Goal: Task Accomplishment & Management: Manage account settings

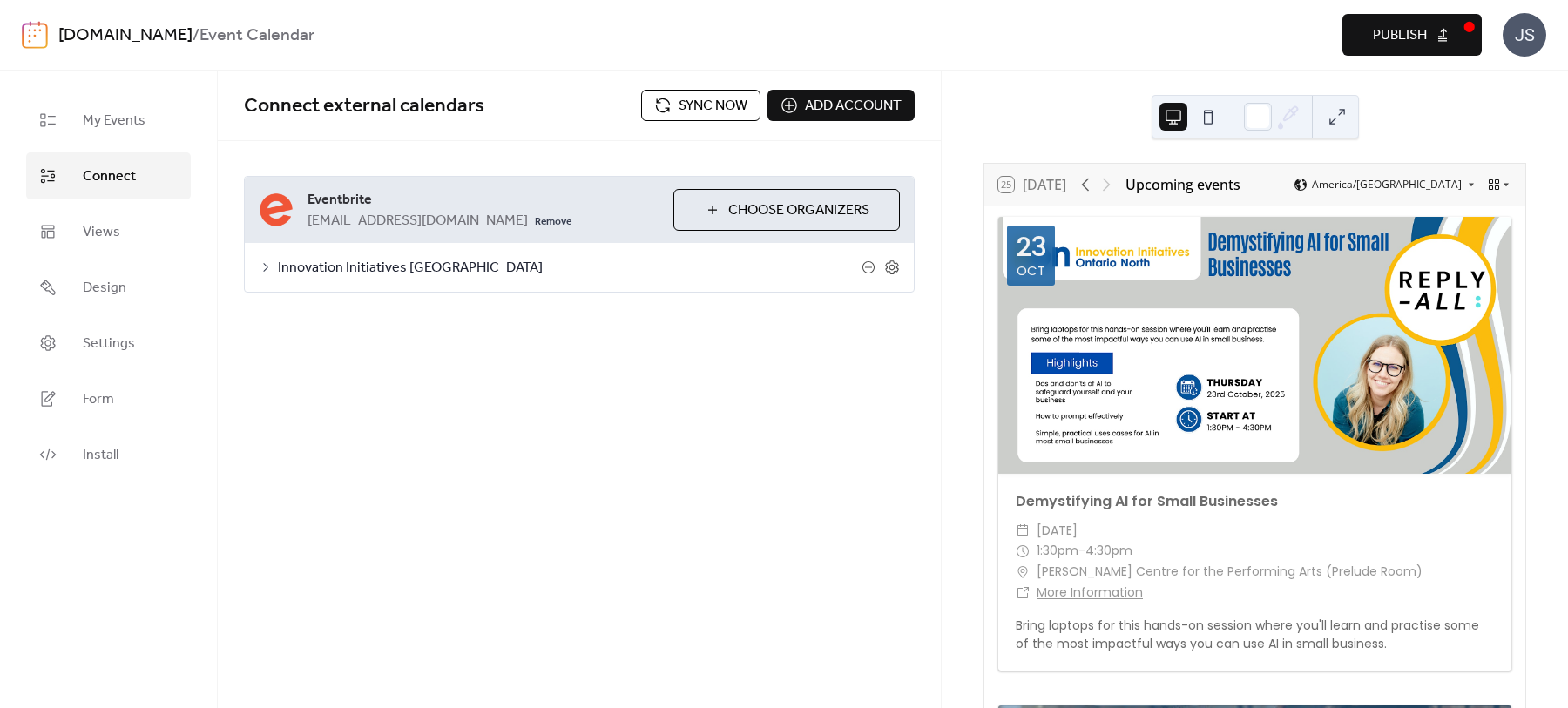
click at [82, 179] on link "Connect" at bounding box center [108, 176] width 164 height 47
click at [703, 99] on span "Sync now" at bounding box center [712, 105] width 69 height 21
click at [706, 101] on span "Sync now" at bounding box center [712, 105] width 69 height 21
click at [91, 278] on span "Design" at bounding box center [104, 287] width 44 height 21
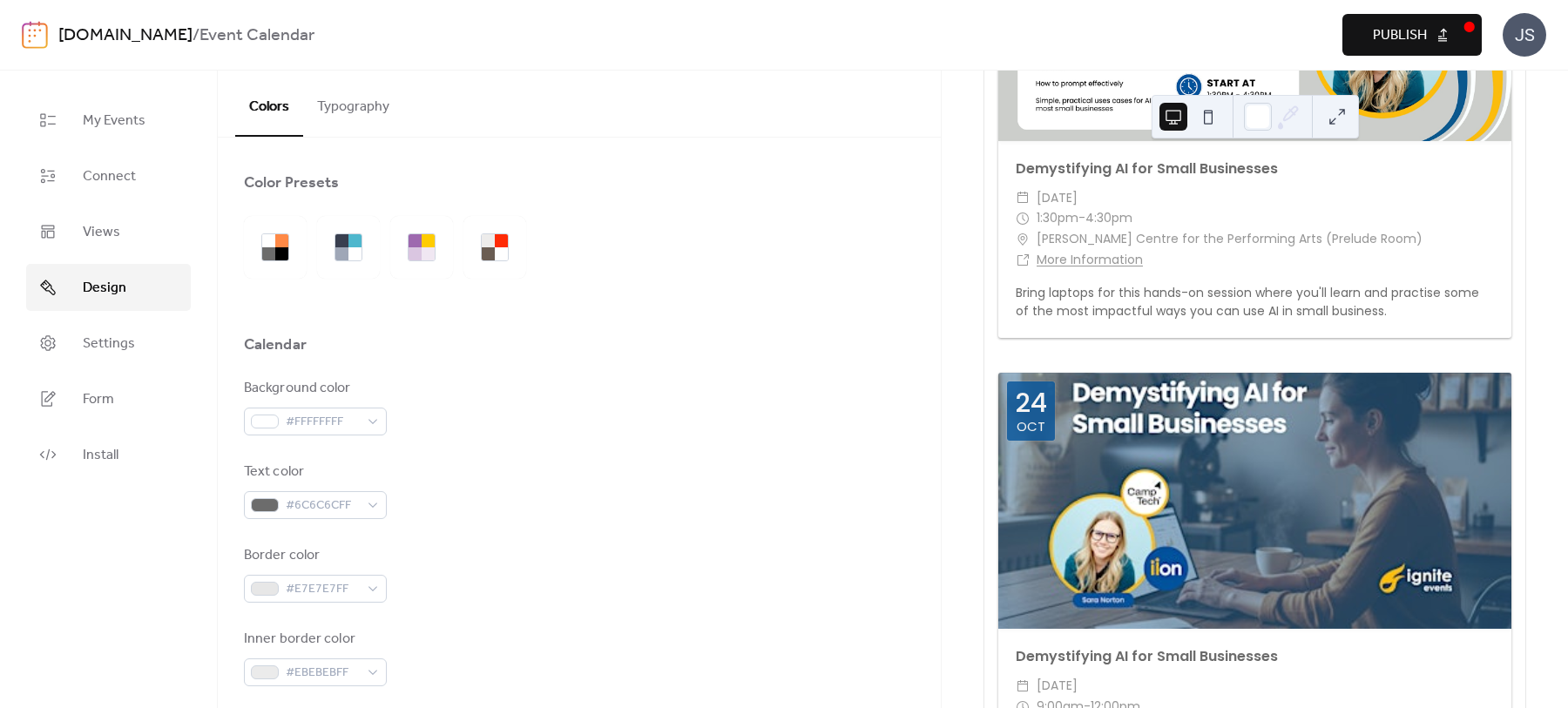
scroll to position [348, 0]
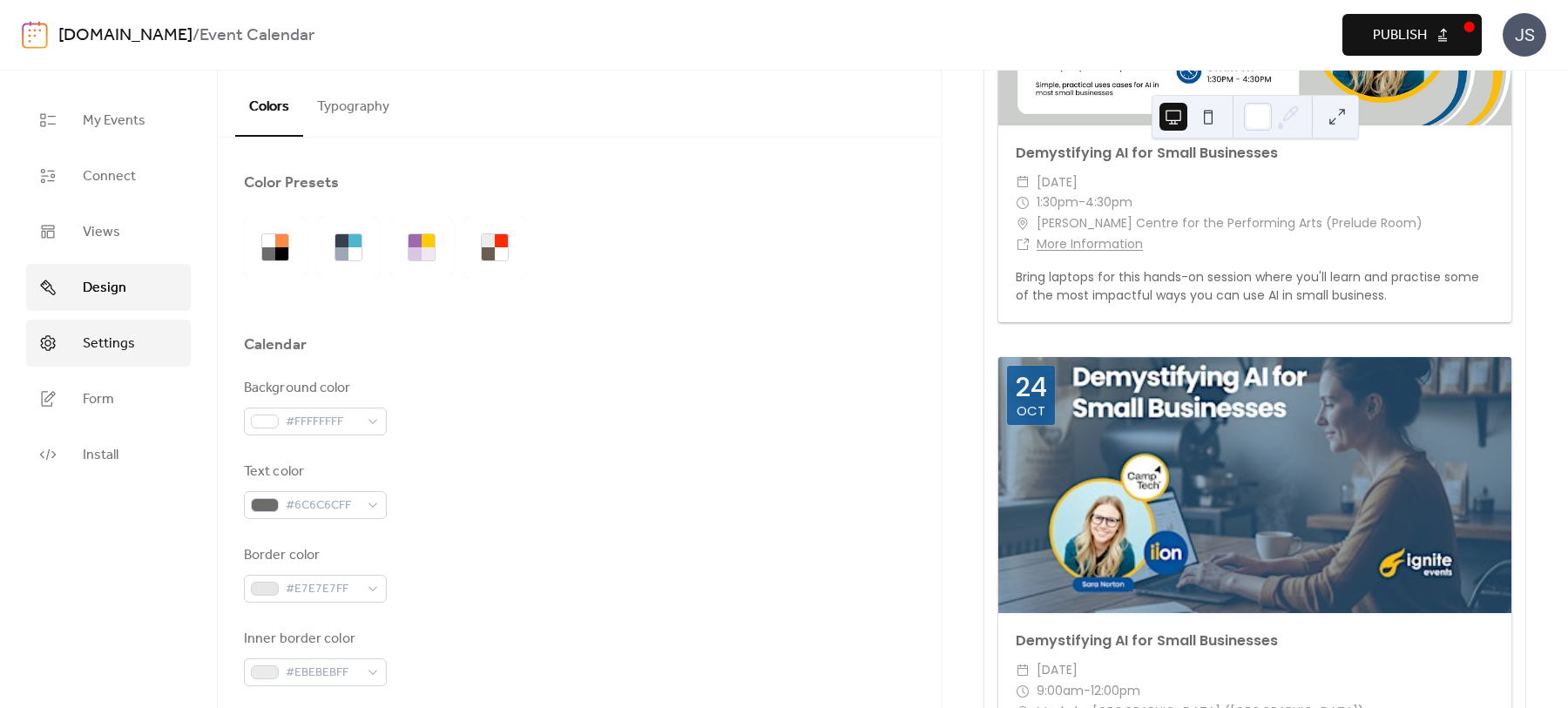
click at [112, 337] on span "Settings" at bounding box center [109, 344] width 53 height 21
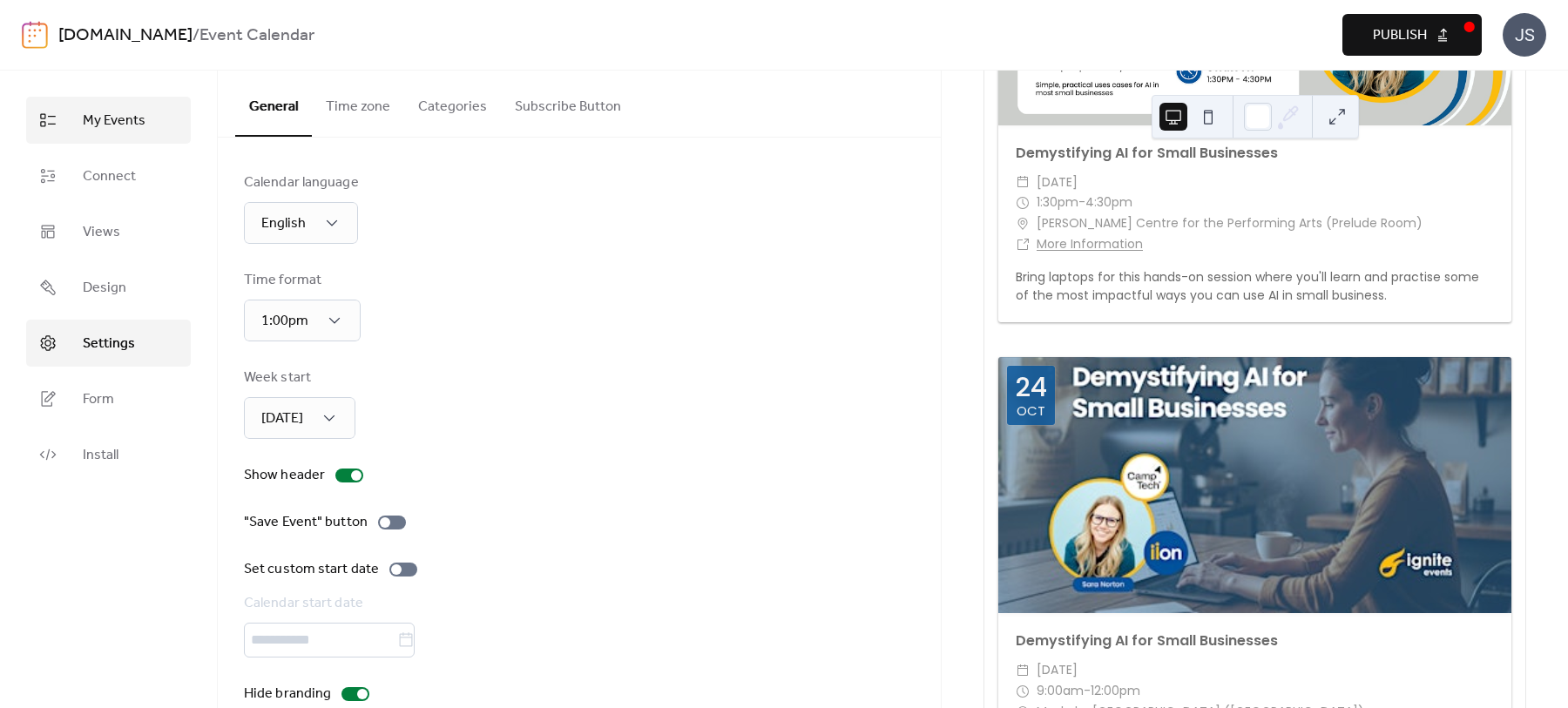
click at [120, 122] on span "My Events" at bounding box center [114, 121] width 62 height 21
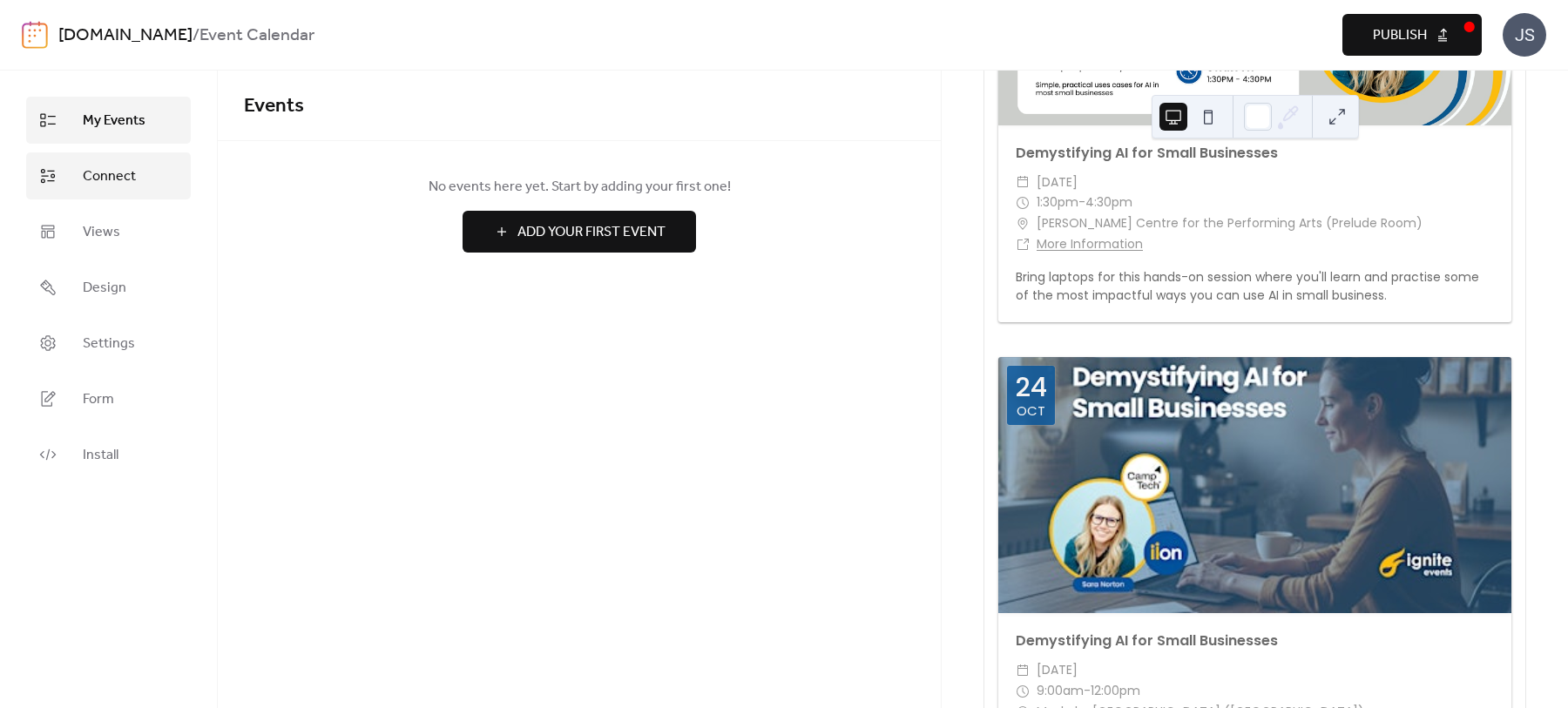
click at [117, 187] on span "Connect" at bounding box center [110, 176] width 54 height 21
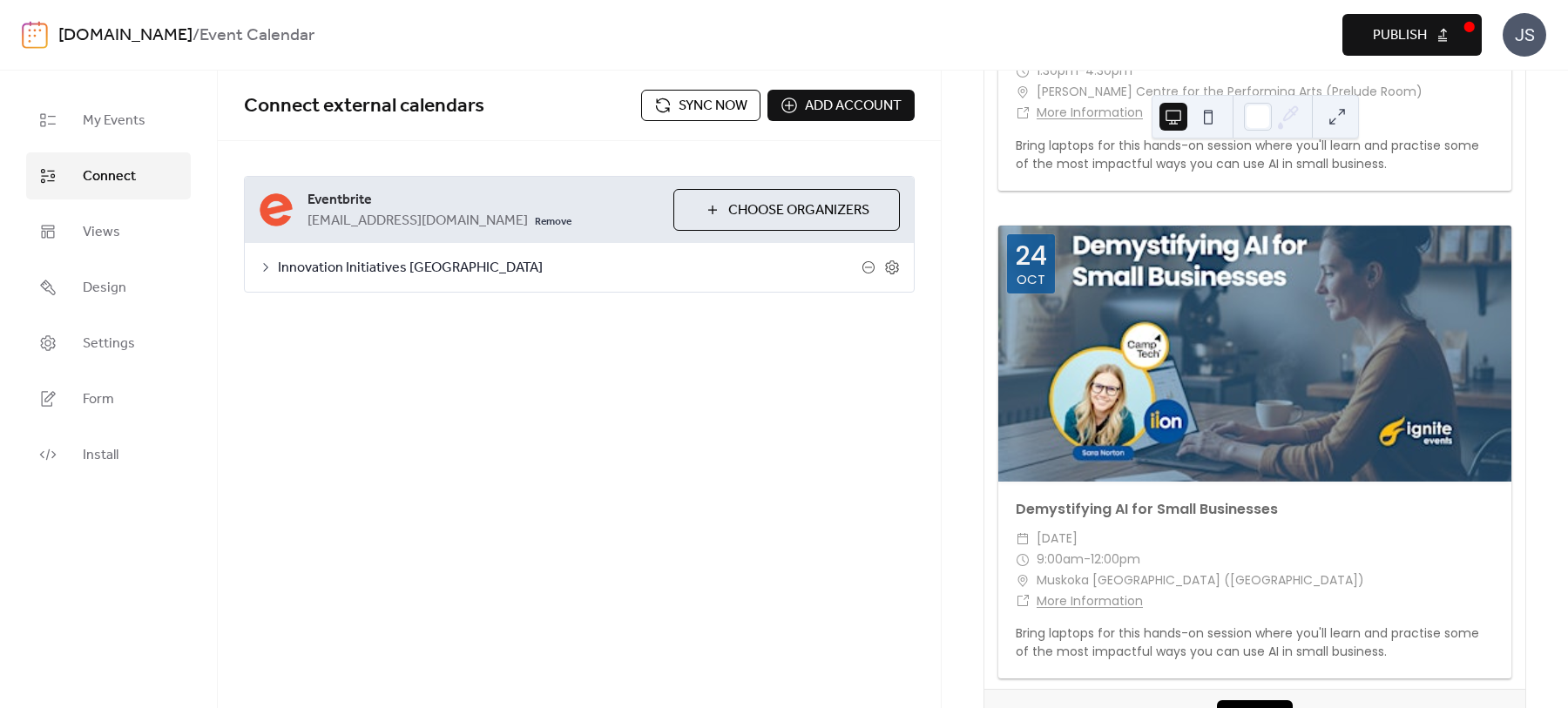
scroll to position [449, 0]
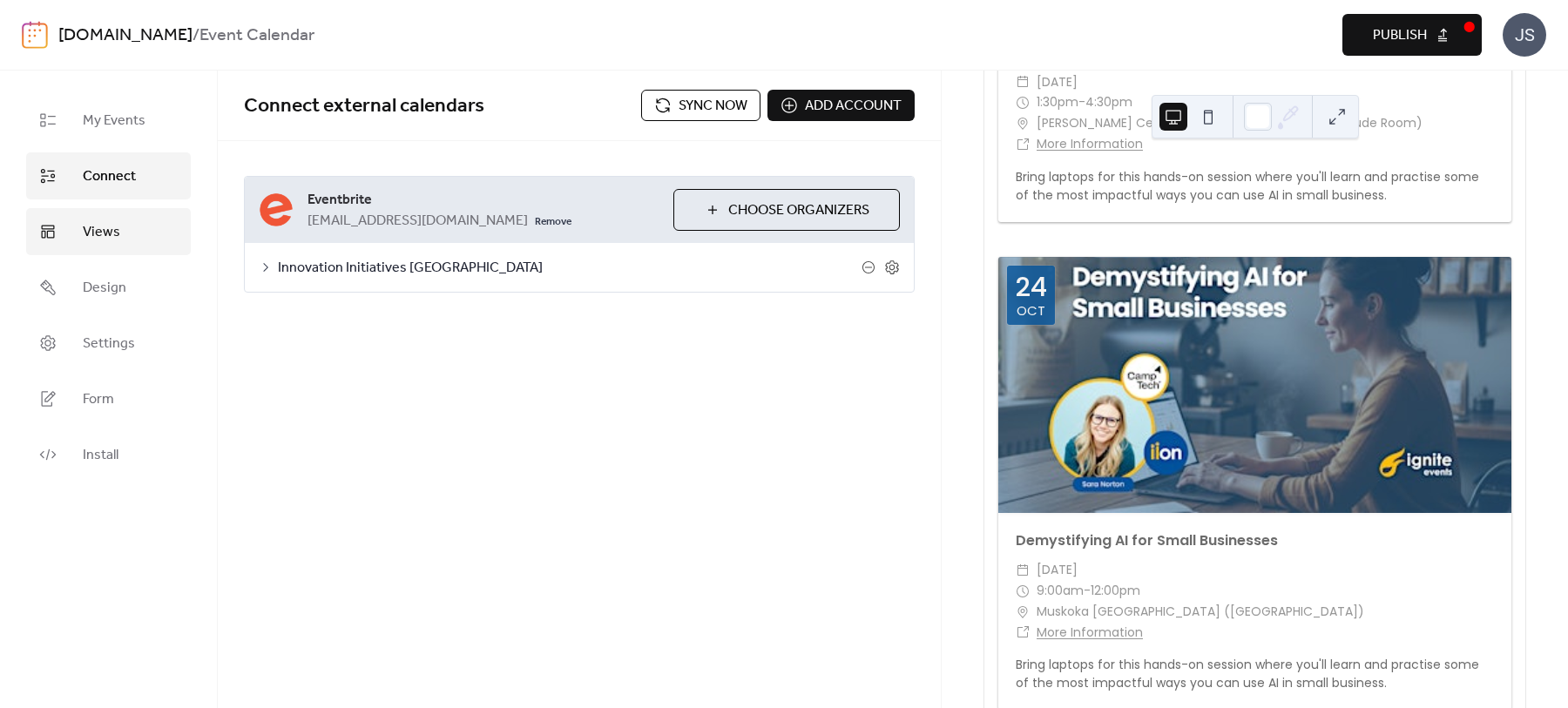
click at [128, 231] on link "Views" at bounding box center [108, 231] width 164 height 47
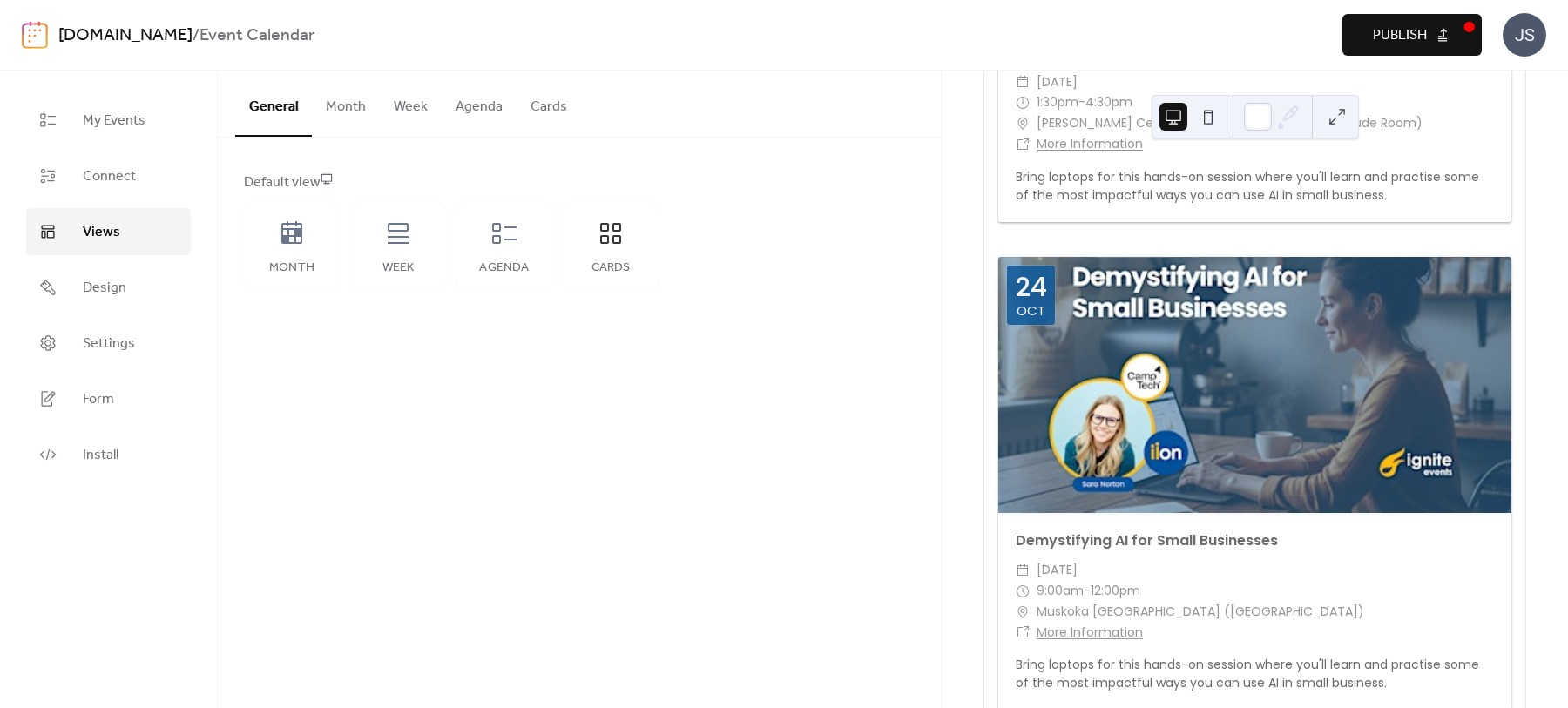
click at [546, 109] on button "Cards" at bounding box center [549, 103] width 64 height 64
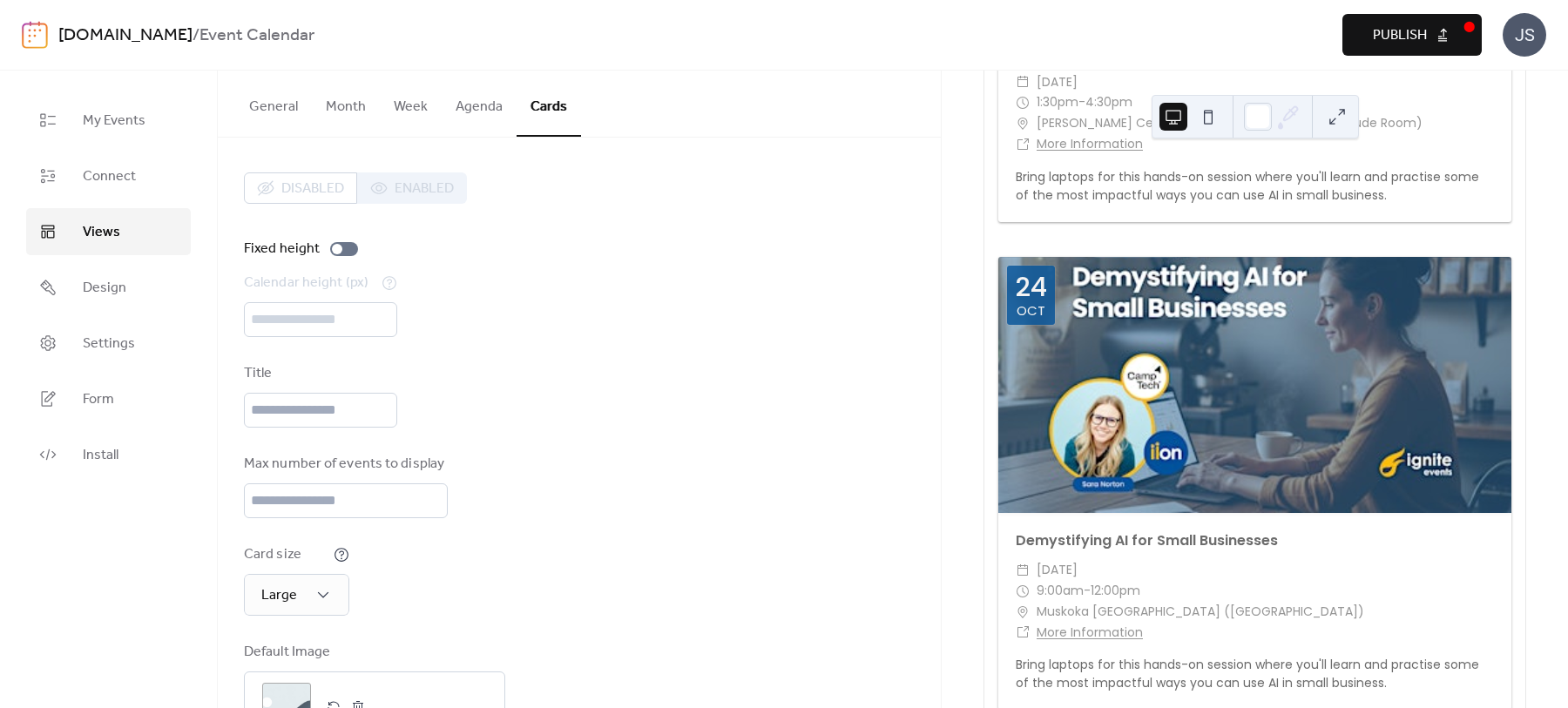
click at [412, 182] on div "Disabled Enabled" at bounding box center [355, 187] width 223 height 31
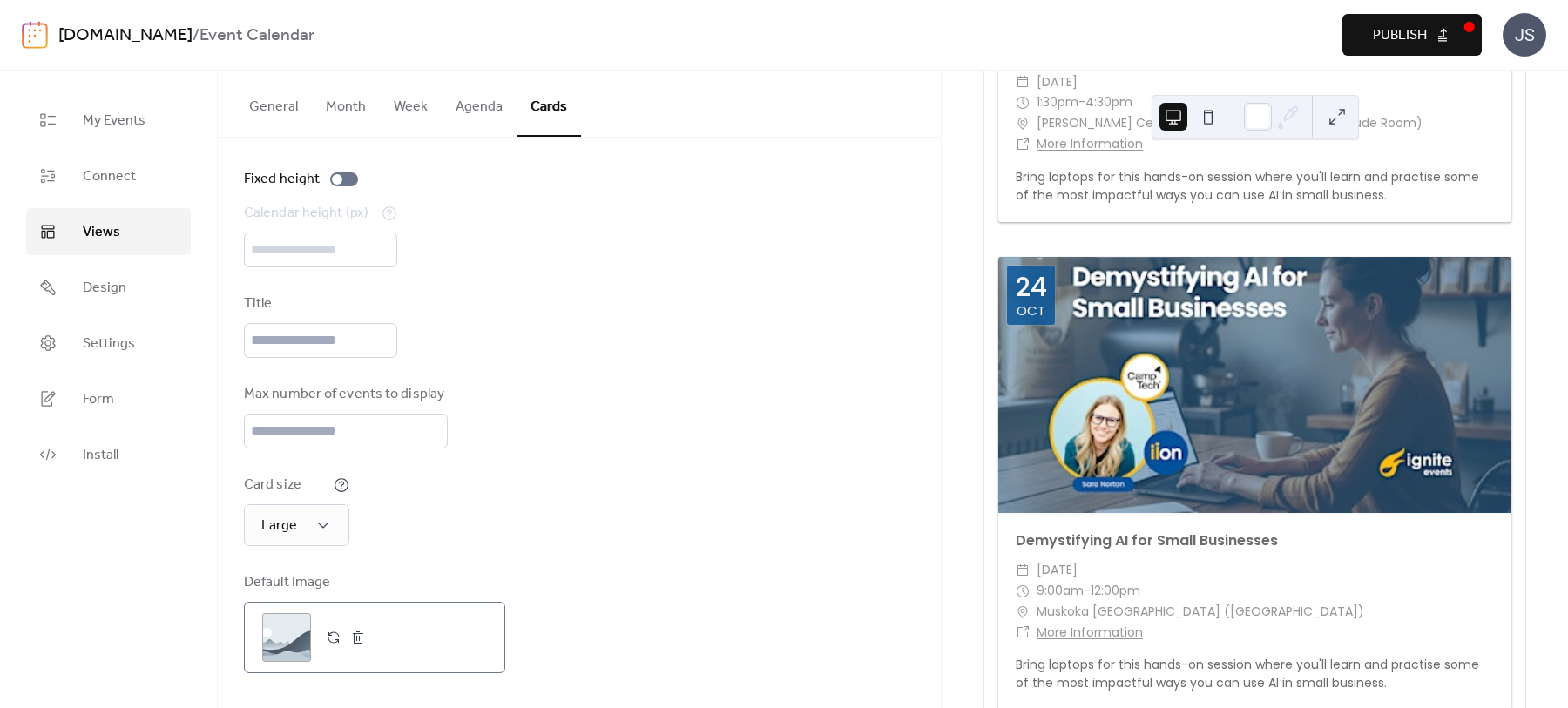
click at [336, 637] on button "button" at bounding box center [333, 637] width 24 height 24
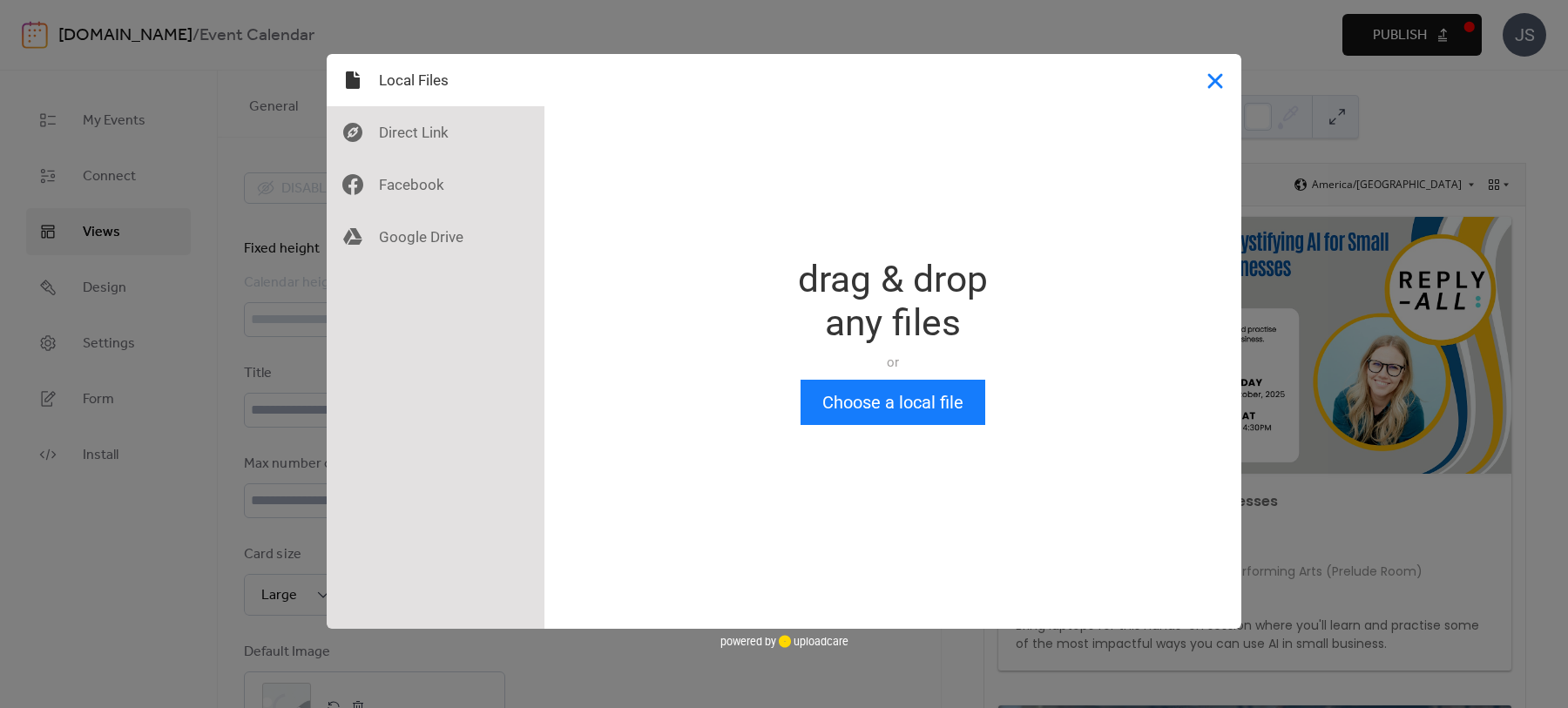
click at [1209, 76] on button "Close" at bounding box center [1215, 80] width 53 height 53
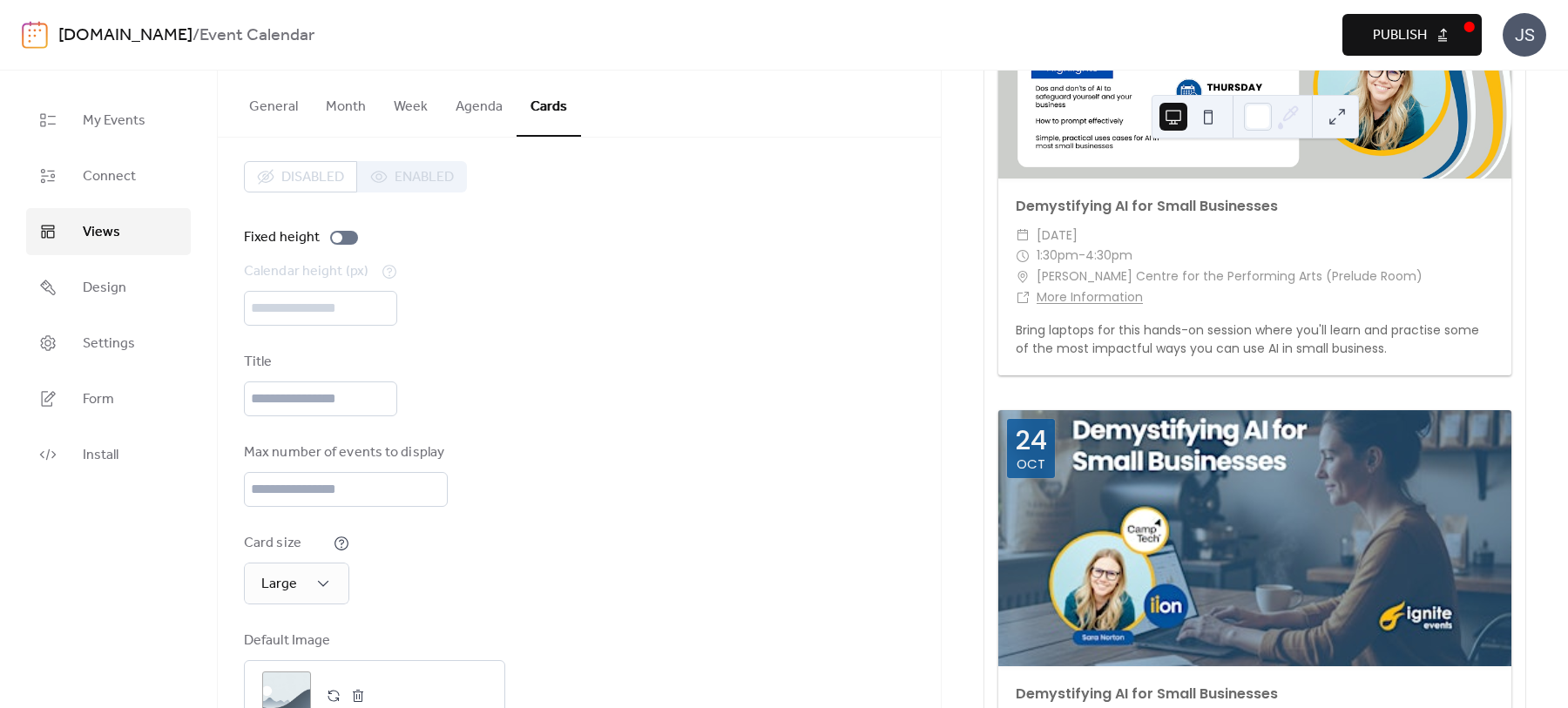
scroll to position [348, 0]
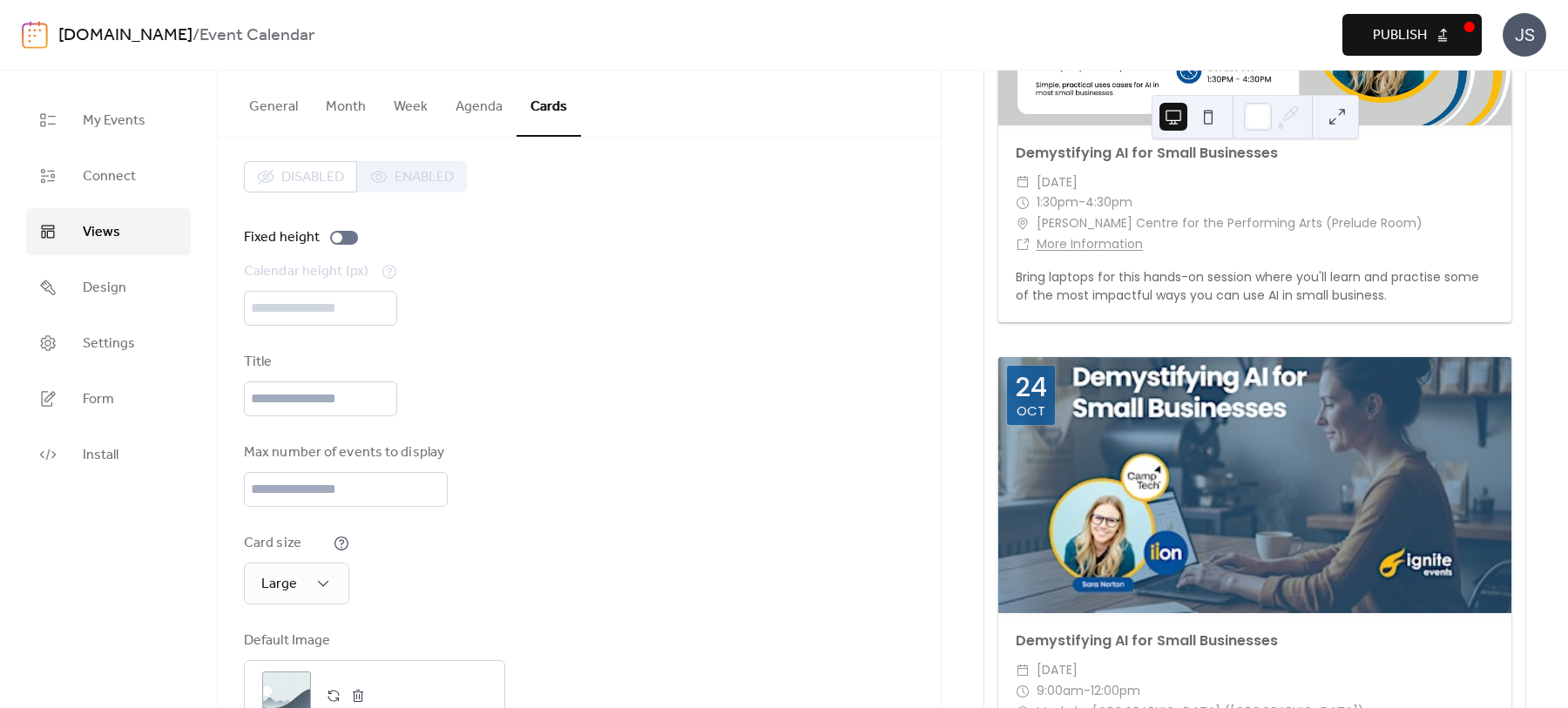
drag, startPoint x: 1273, startPoint y: 396, endPoint x: 805, endPoint y: 450, distance: 471.1
click at [805, 450] on div "Max number of events to display **" at bounding box center [579, 475] width 671 height 64
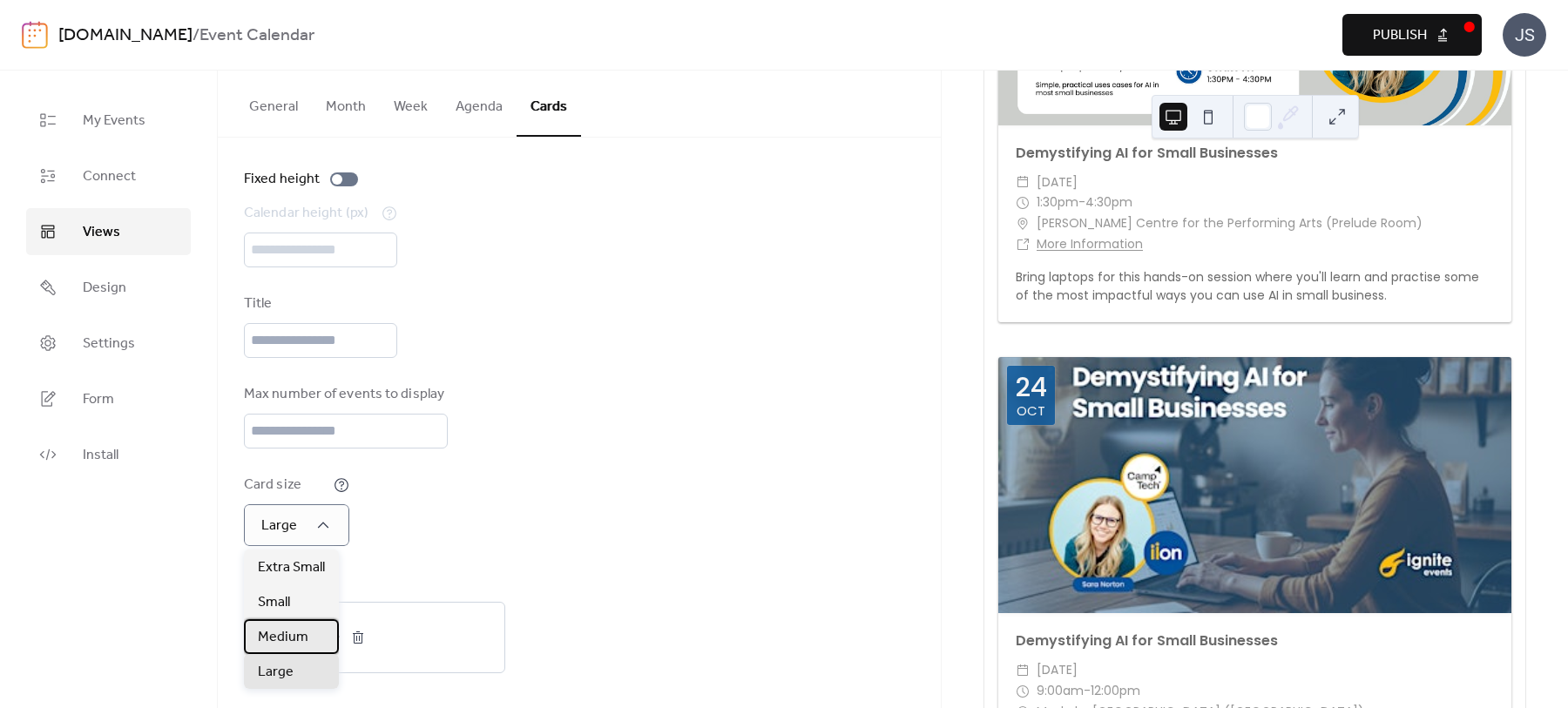
click at [324, 642] on div "Medium" at bounding box center [291, 637] width 95 height 35
click at [1382, 25] on span "Publish" at bounding box center [1399, 35] width 54 height 21
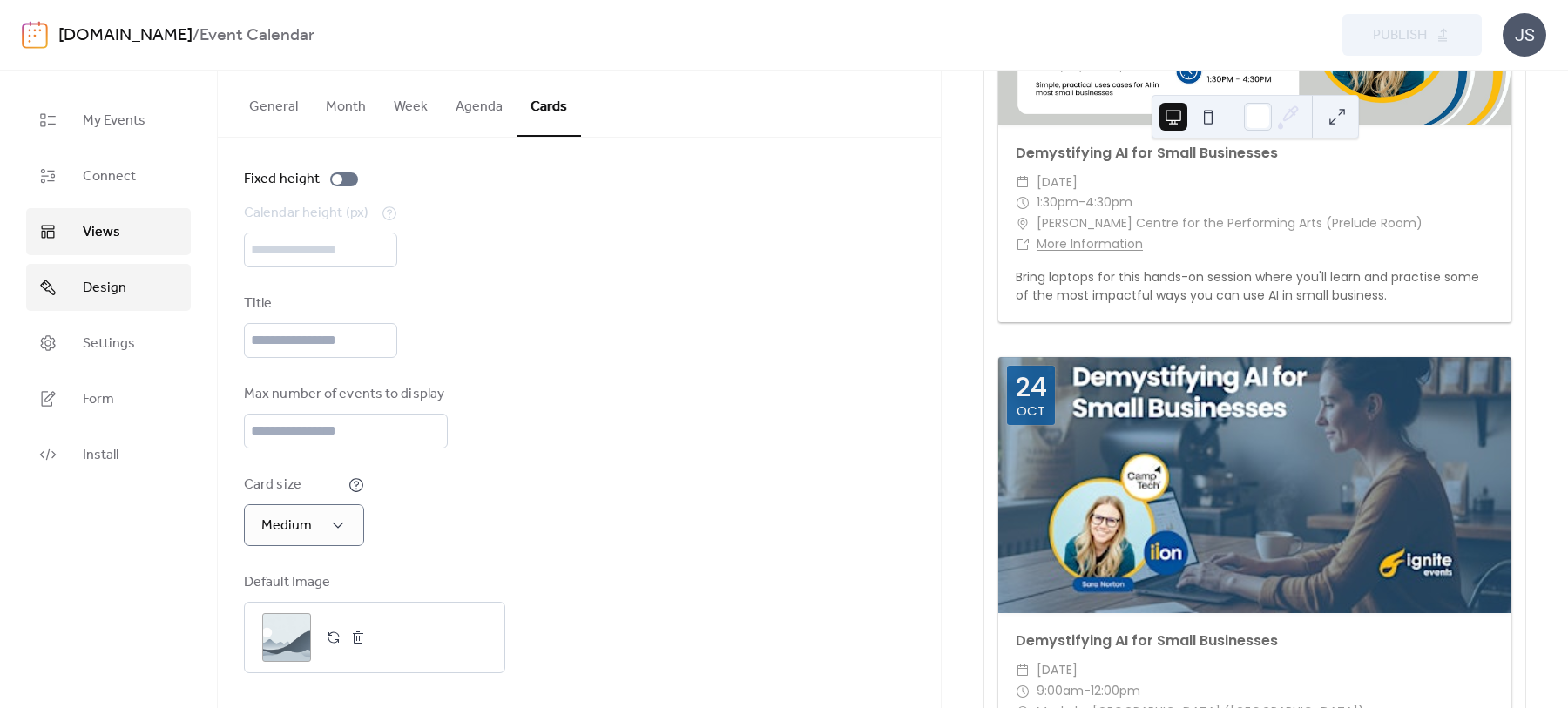
click at [168, 294] on link "Design" at bounding box center [108, 287] width 164 height 47
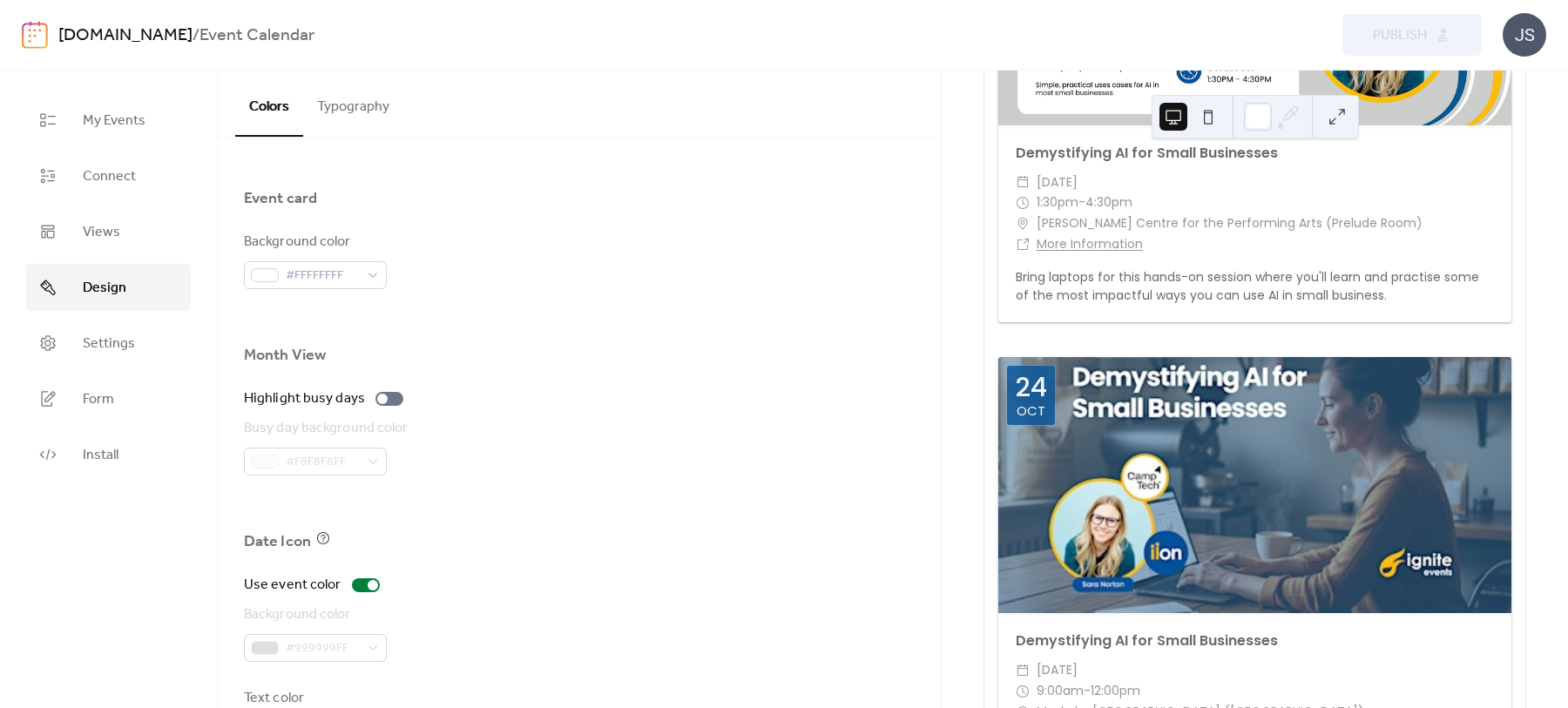
scroll to position [1118, 0]
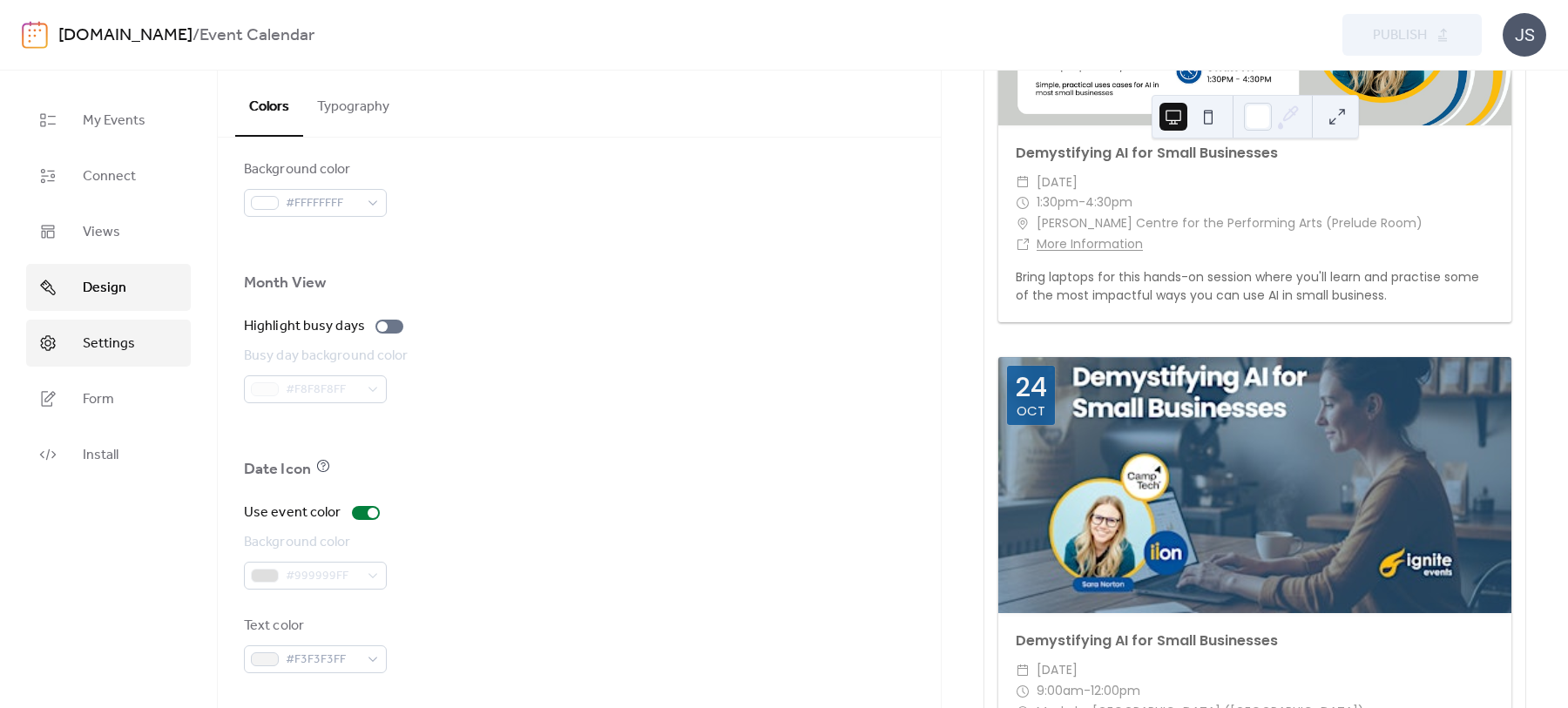
click at [42, 342] on icon at bounding box center [48, 344] width 15 height 16
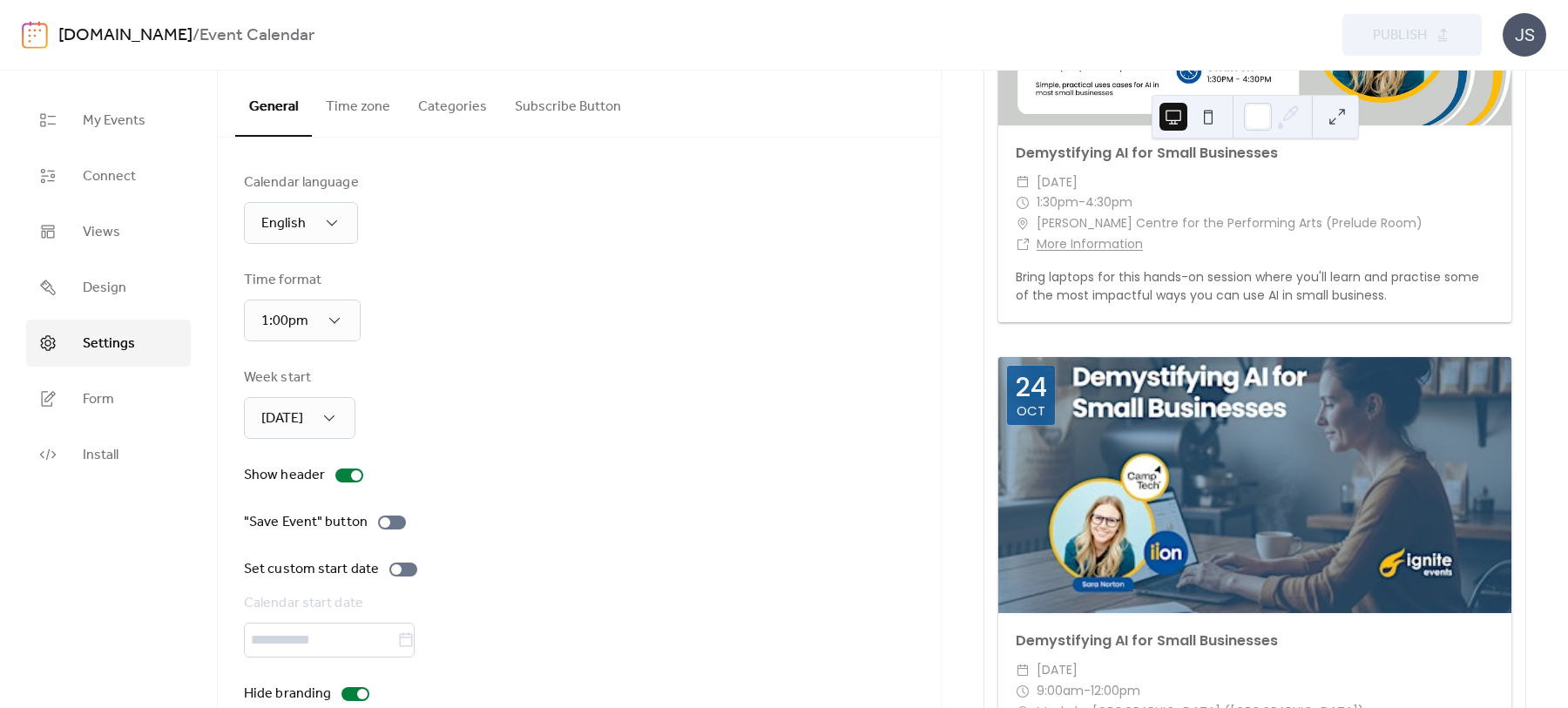
click at [375, 96] on button "Time zone" at bounding box center [357, 103] width 92 height 64
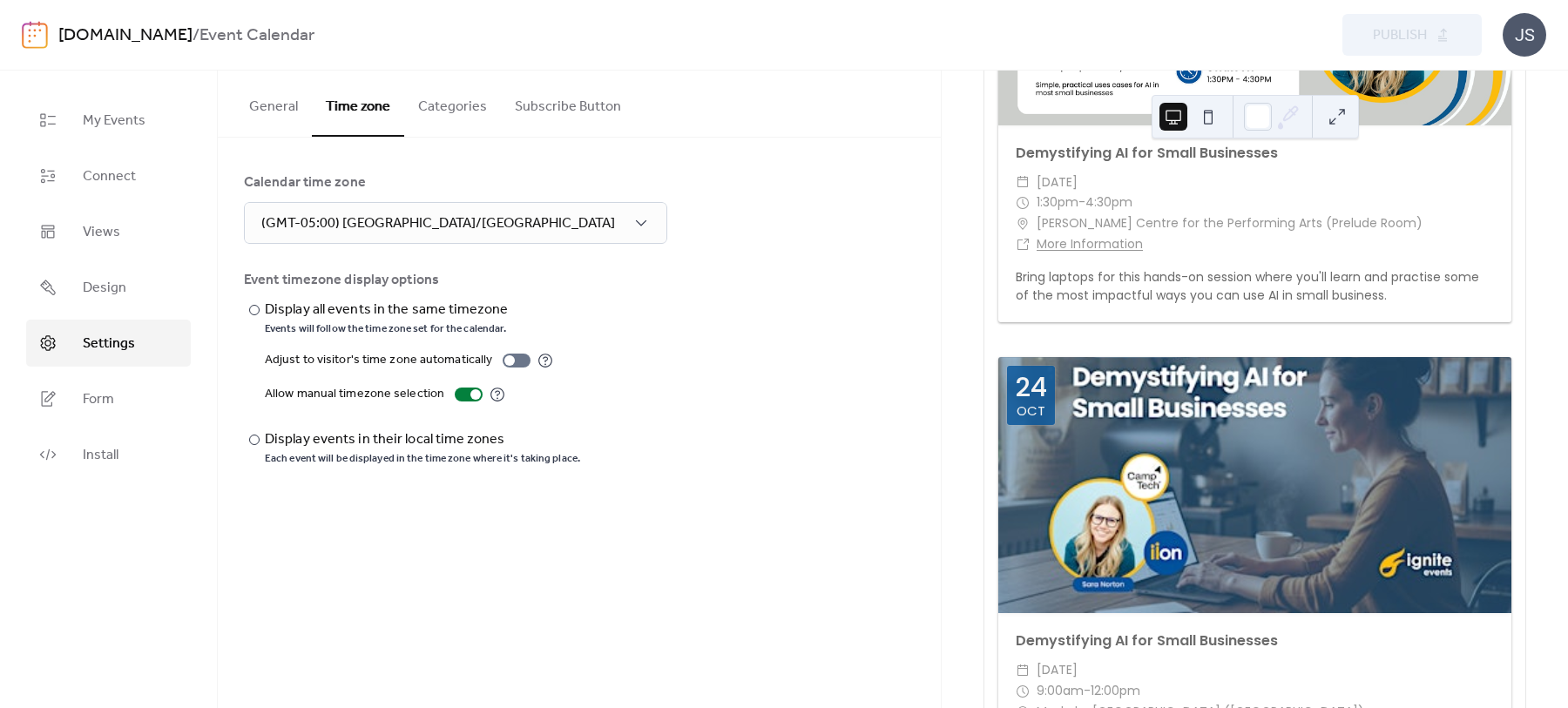
click at [469, 96] on button "Categories" at bounding box center [452, 103] width 96 height 64
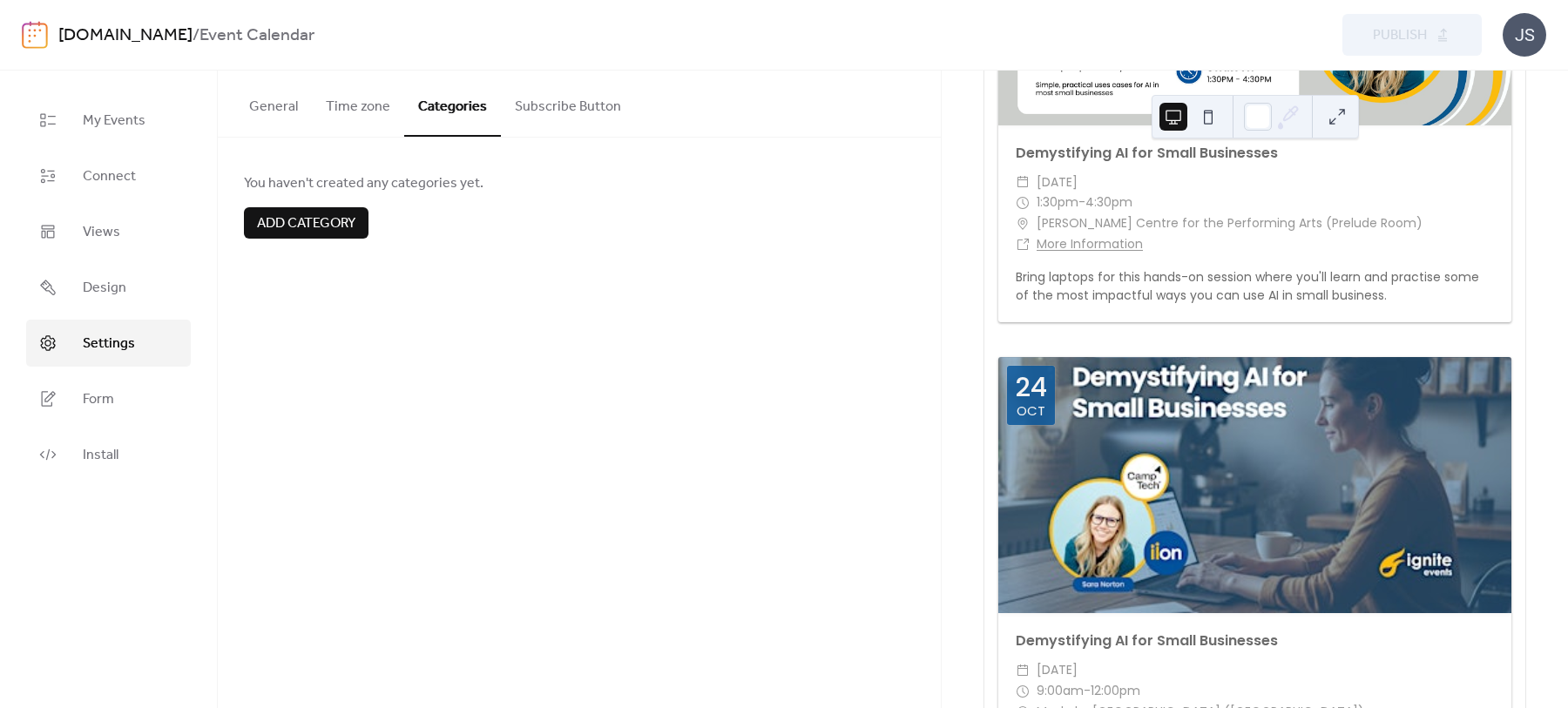
click at [540, 109] on button "Subscribe Button" at bounding box center [568, 103] width 134 height 64
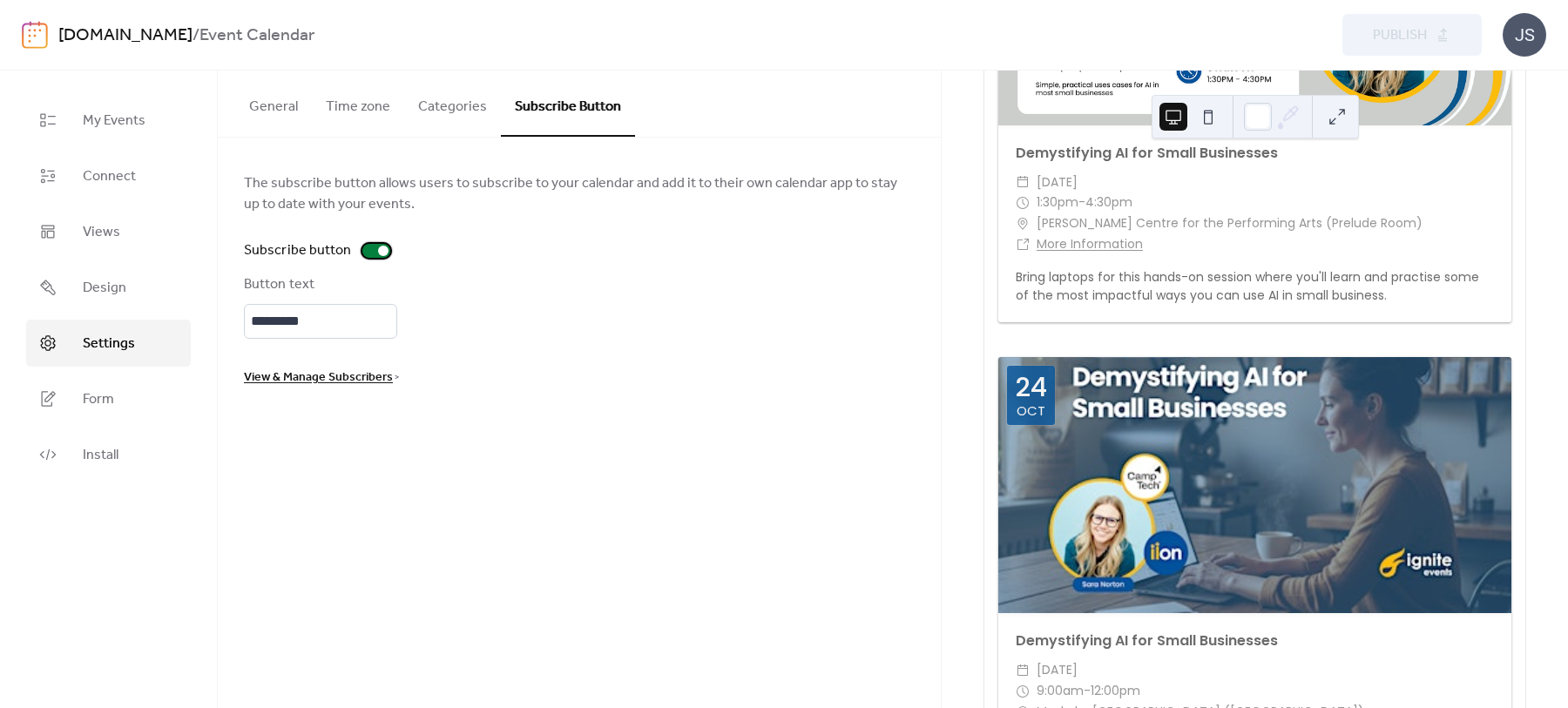
click at [373, 250] on div at bounding box center [376, 251] width 28 height 14
click at [1391, 20] on button "Publish" at bounding box center [1412, 35] width 139 height 42
click at [99, 186] on span "Connect" at bounding box center [110, 176] width 54 height 21
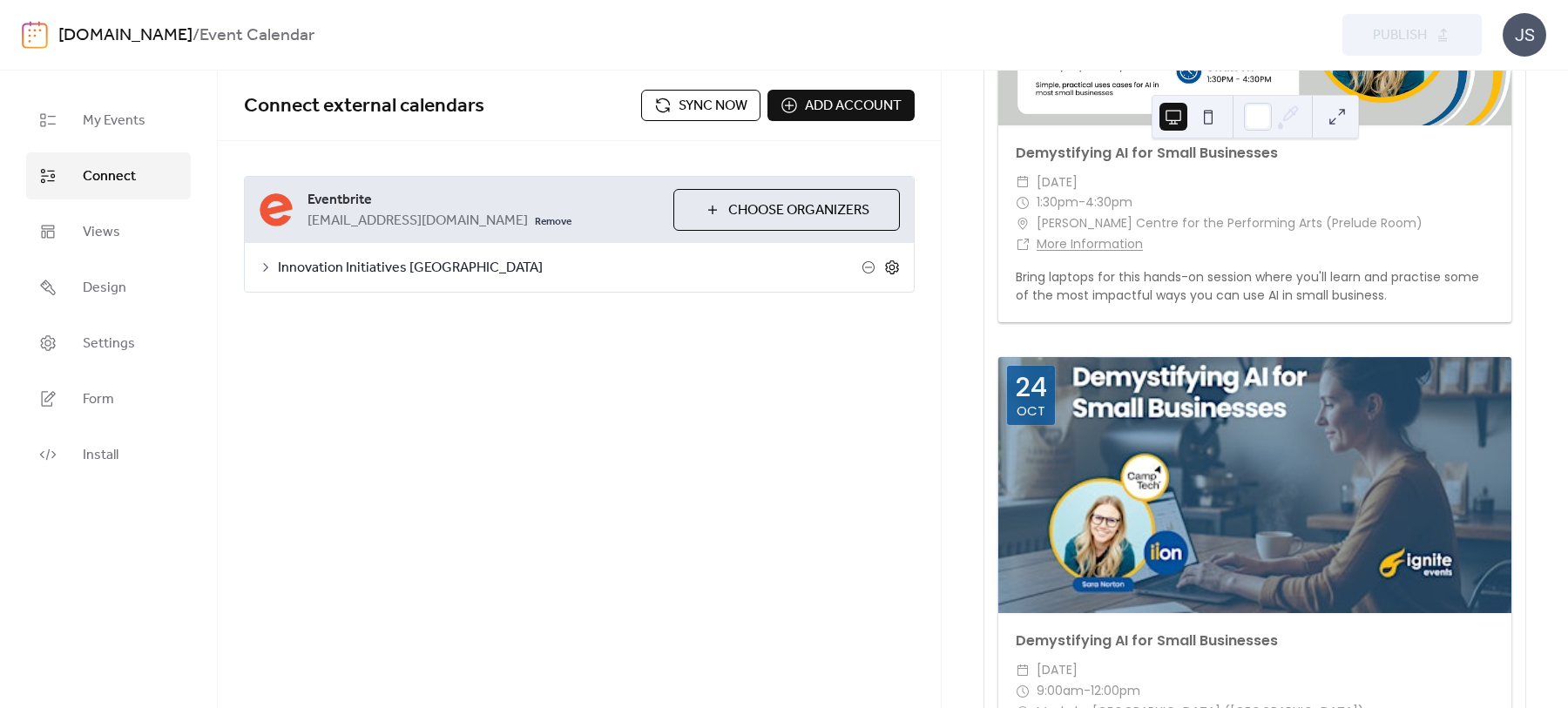
click at [892, 263] on icon at bounding box center [892, 268] width 16 height 16
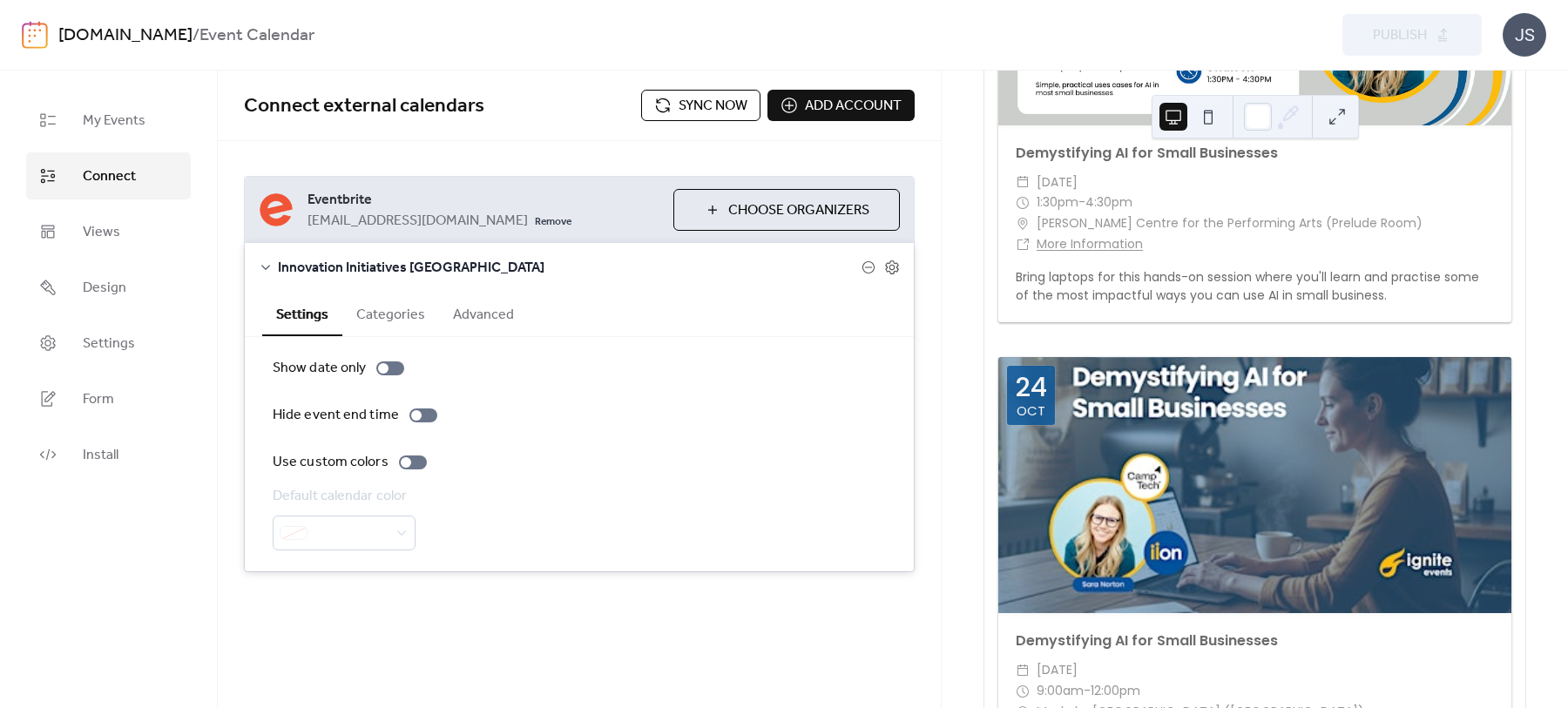
click at [459, 315] on button "Advanced" at bounding box center [484, 313] width 89 height 43
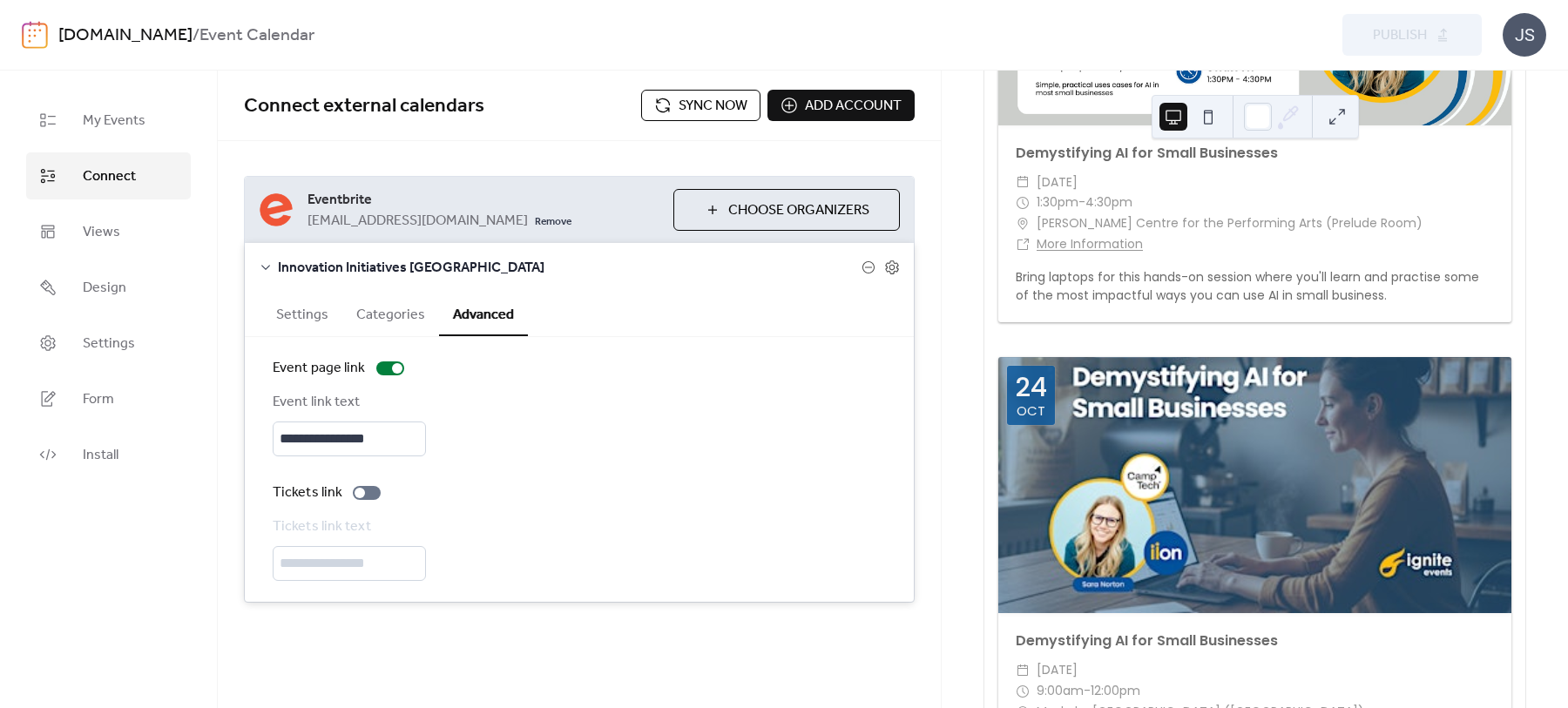
click at [419, 317] on button "Categories" at bounding box center [391, 313] width 96 height 43
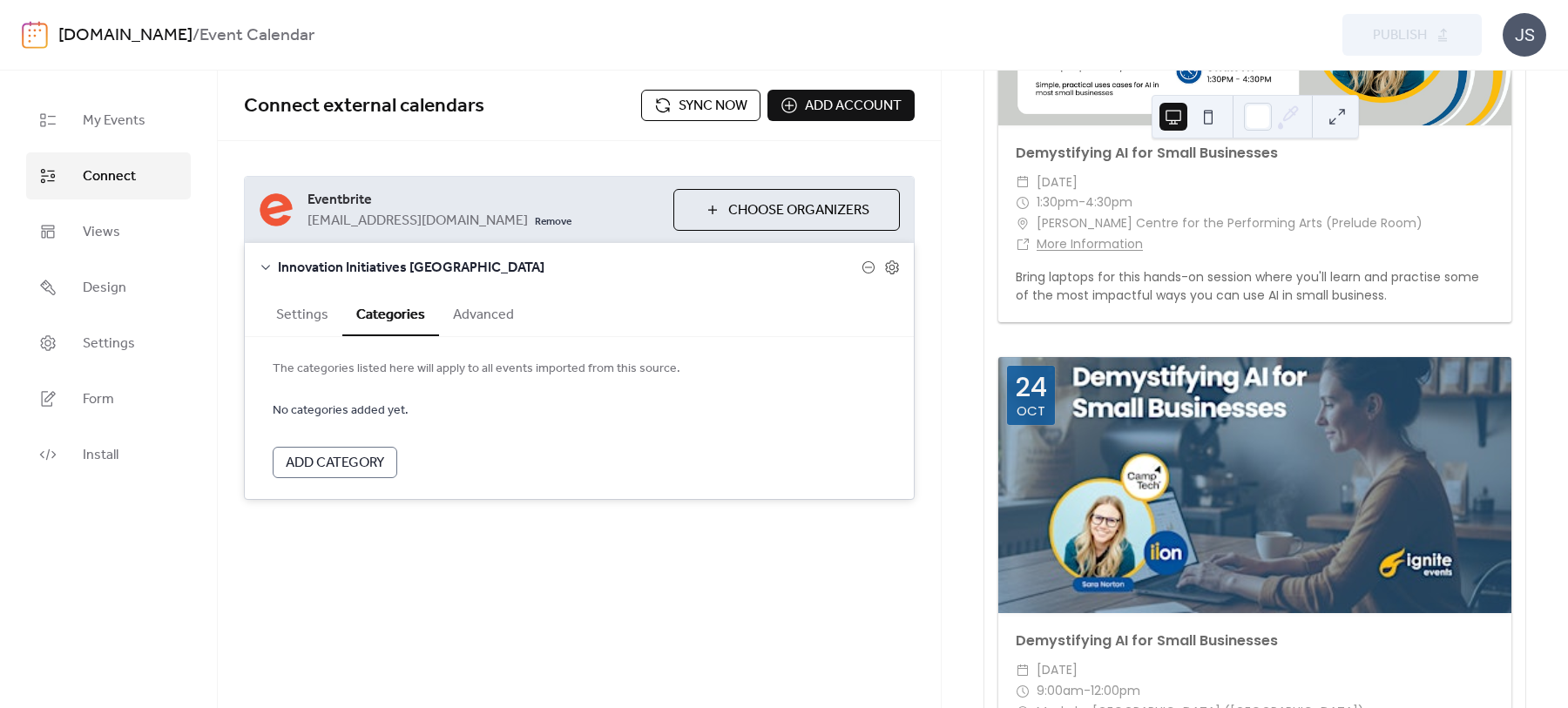
click at [314, 320] on button "Settings" at bounding box center [303, 313] width 80 height 43
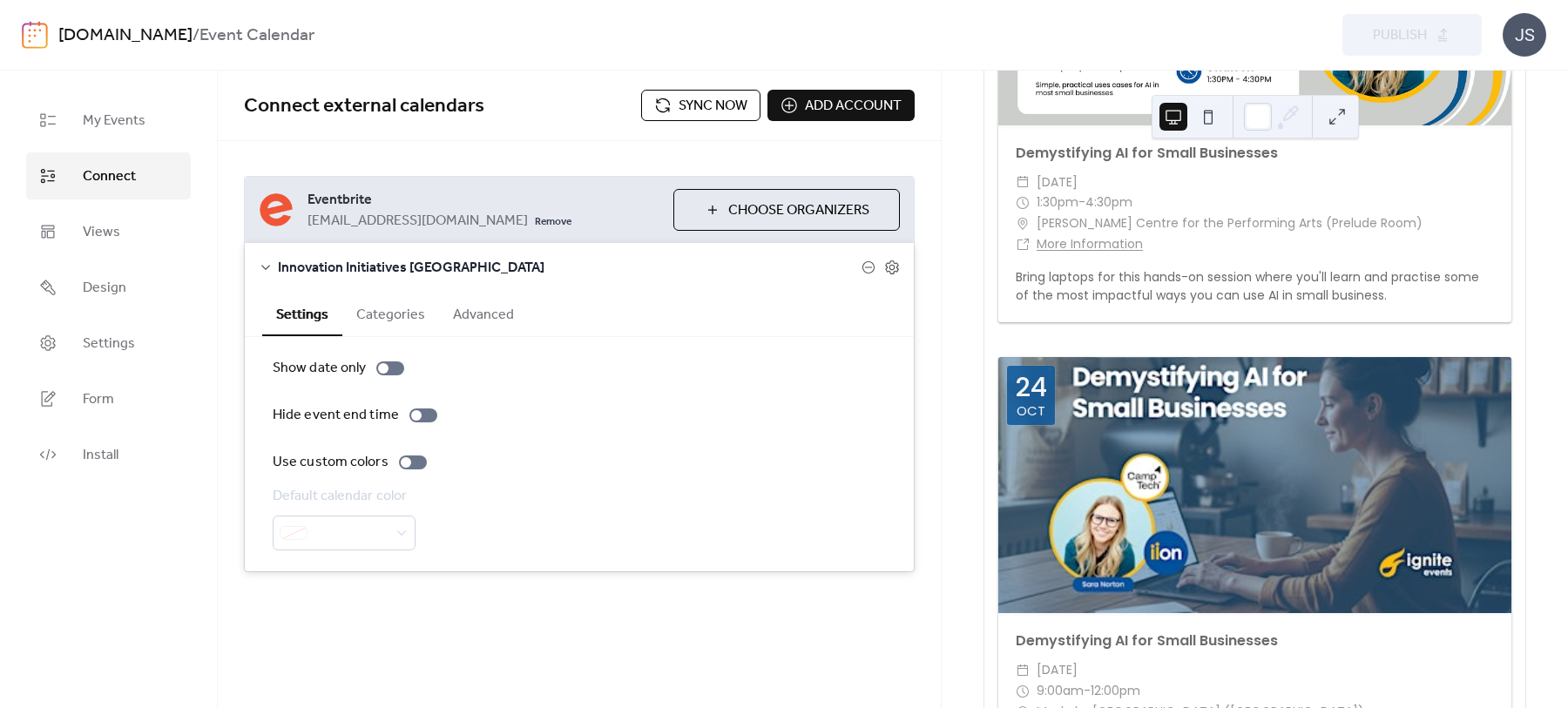
click at [720, 107] on span "Sync now" at bounding box center [712, 105] width 69 height 21
drag, startPoint x: 1308, startPoint y: 459, endPoint x: 1581, endPoint y: 289, distance: 321.6
click at [1567, 289] on html "**********" at bounding box center [784, 354] width 1568 height 708
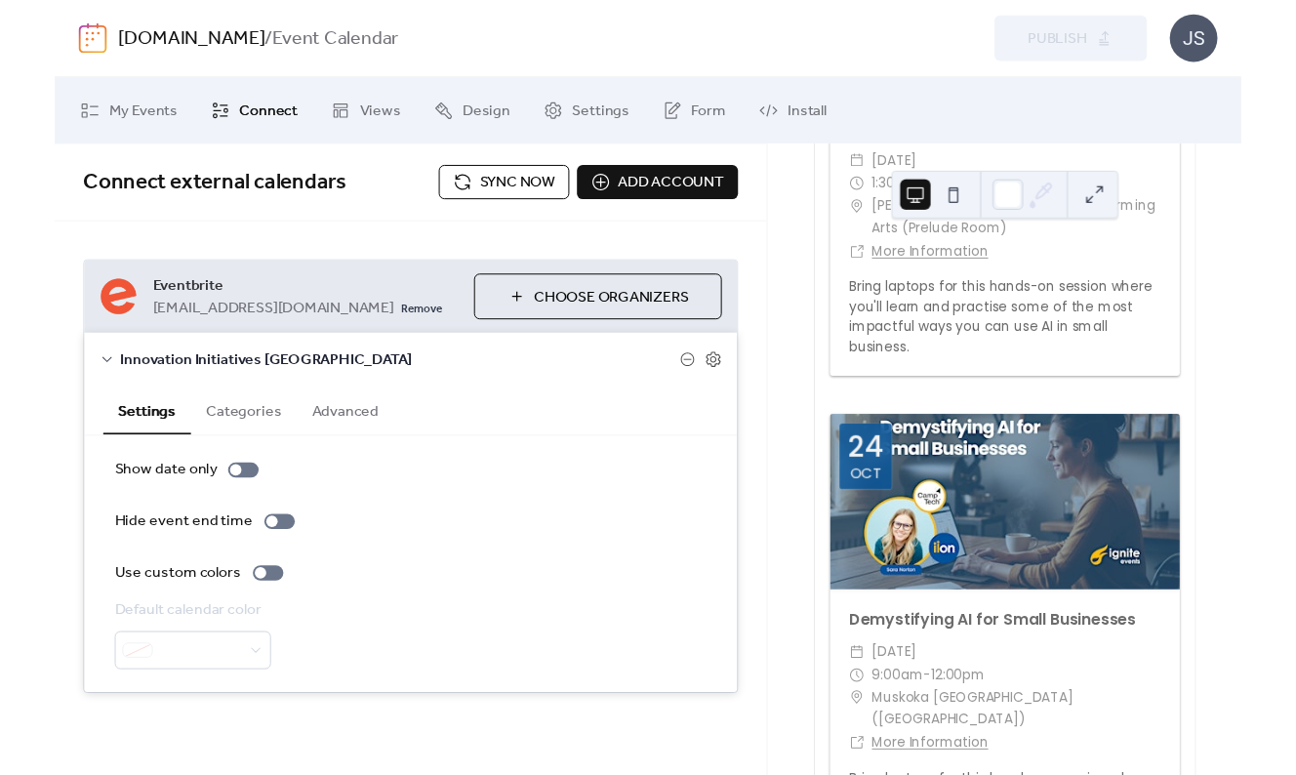
scroll to position [426, 0]
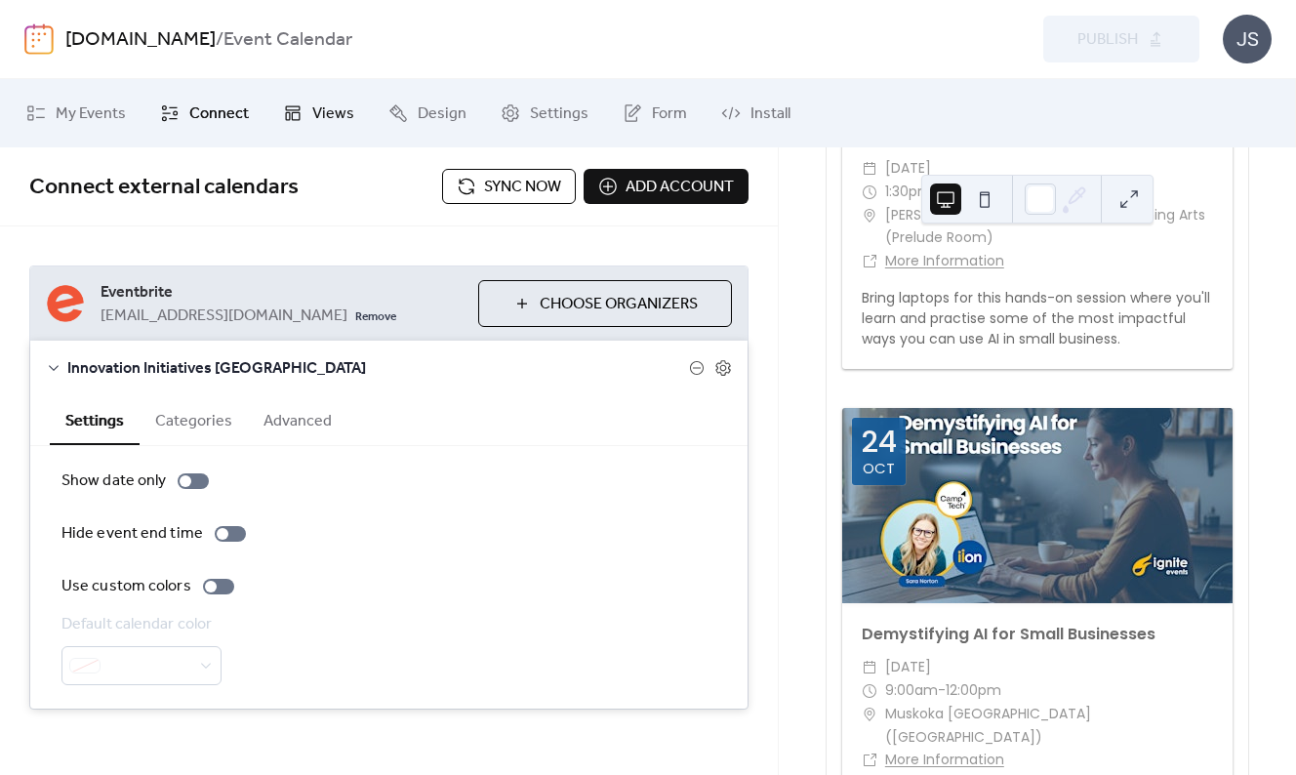
click at [333, 116] on span "Views" at bounding box center [333, 113] width 42 height 23
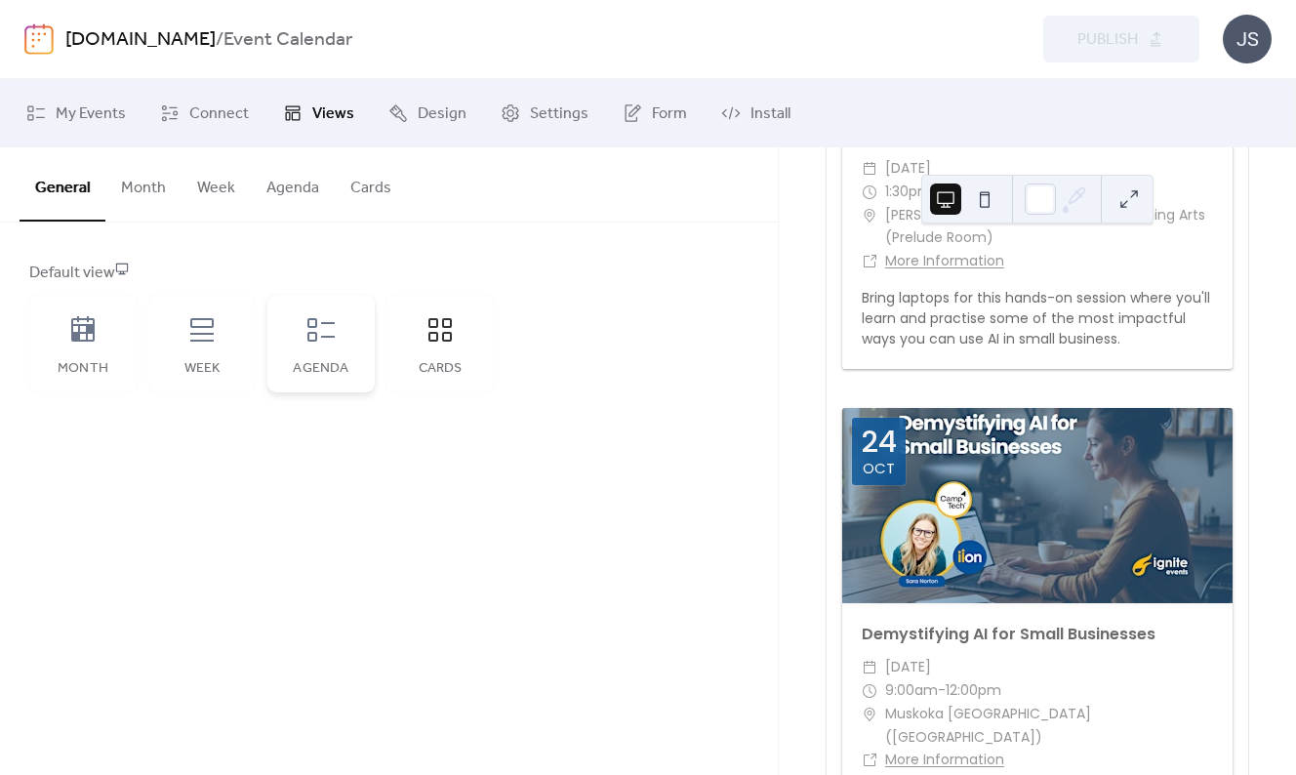
click at [330, 338] on icon at bounding box center [320, 329] width 27 height 23
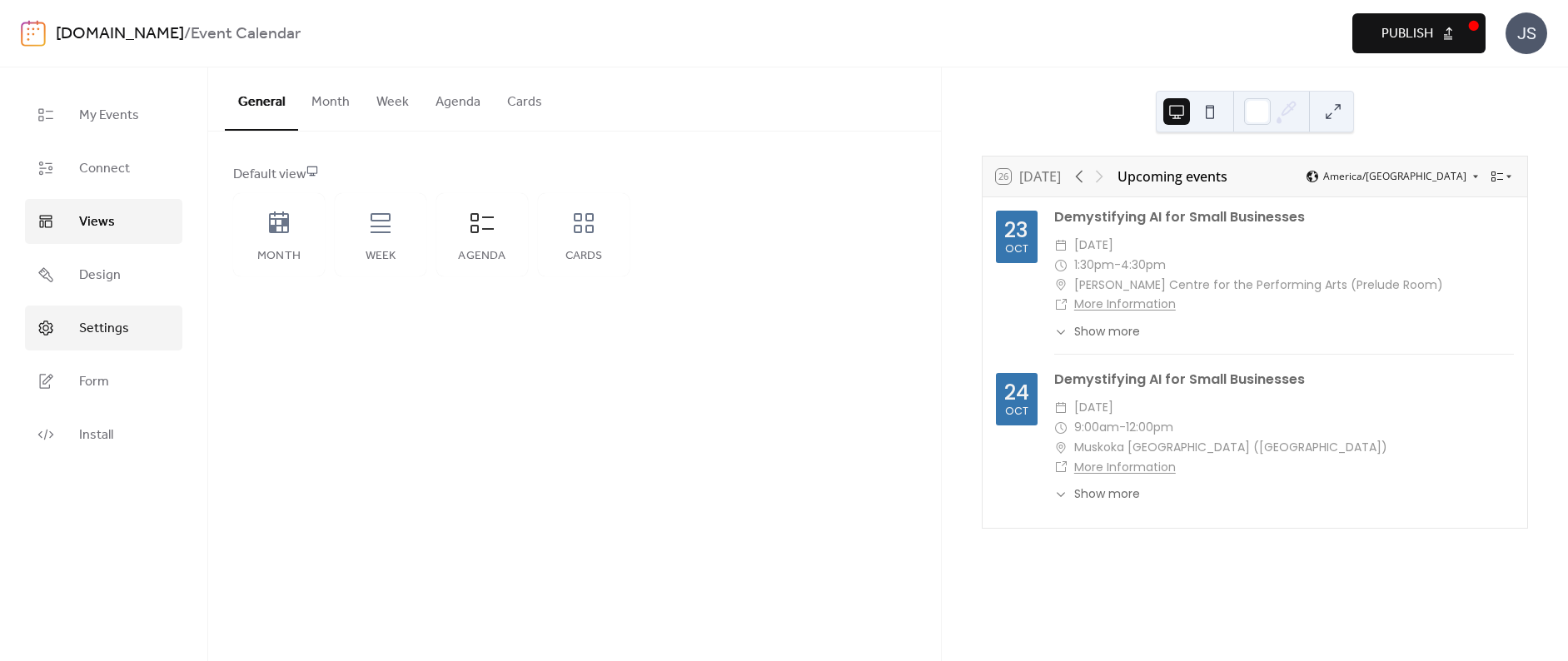
click at [130, 328] on link "Settings" at bounding box center [103, 328] width 157 height 45
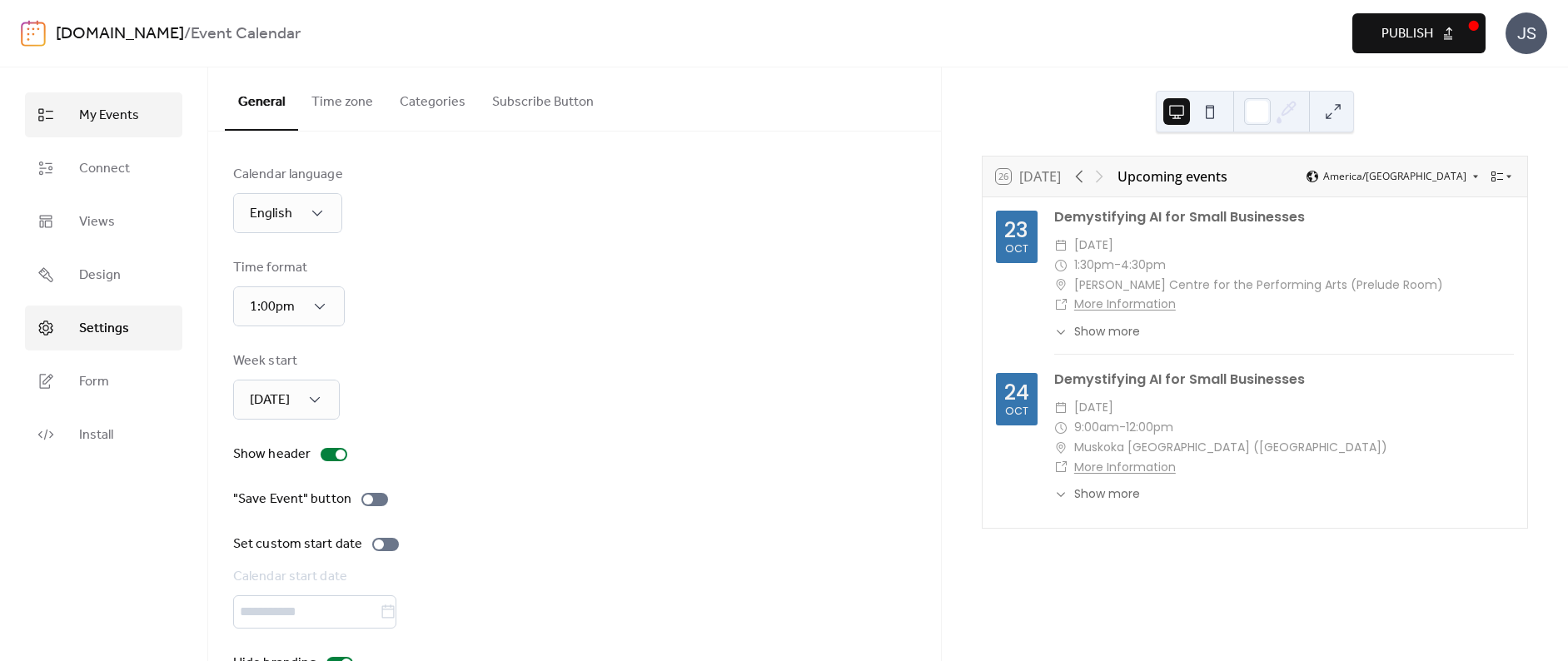
click at [125, 107] on span "My Events" at bounding box center [109, 115] width 60 height 20
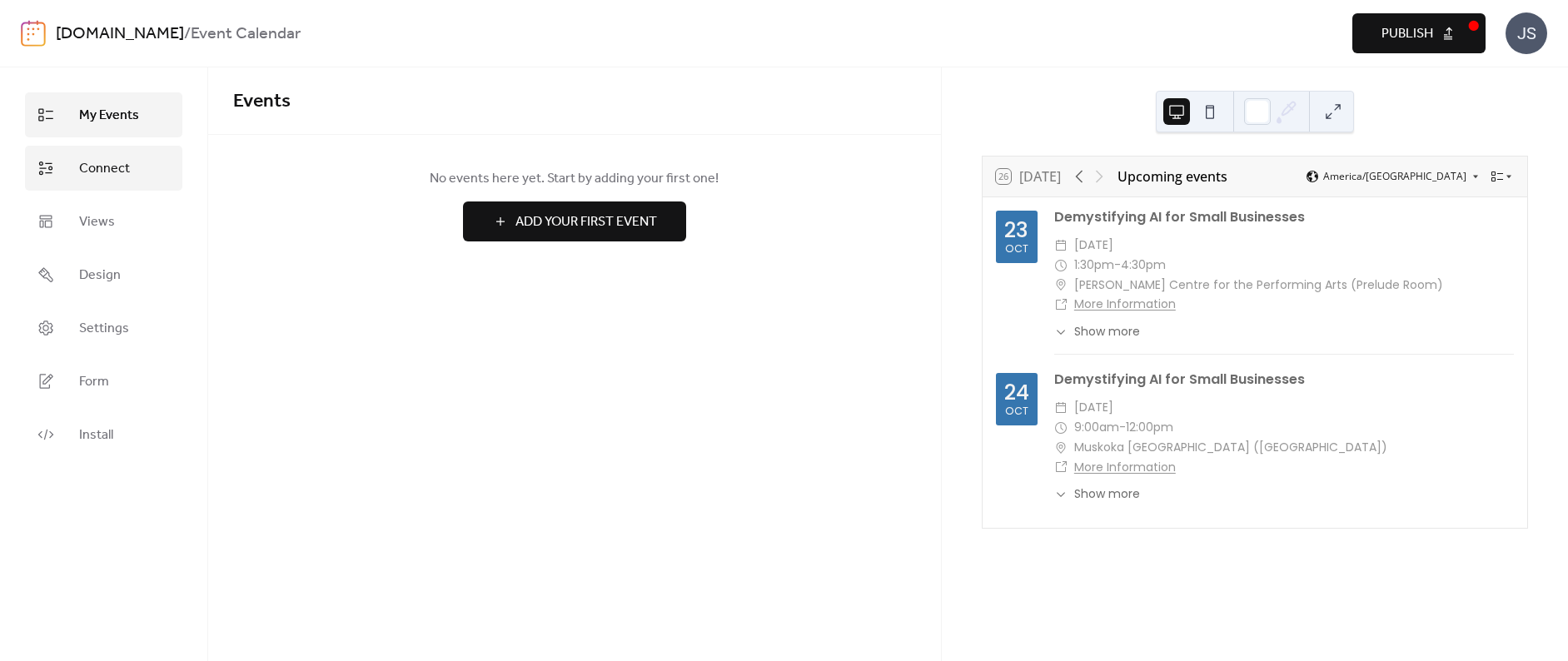
click at [105, 171] on span "Connect" at bounding box center [105, 168] width 51 height 20
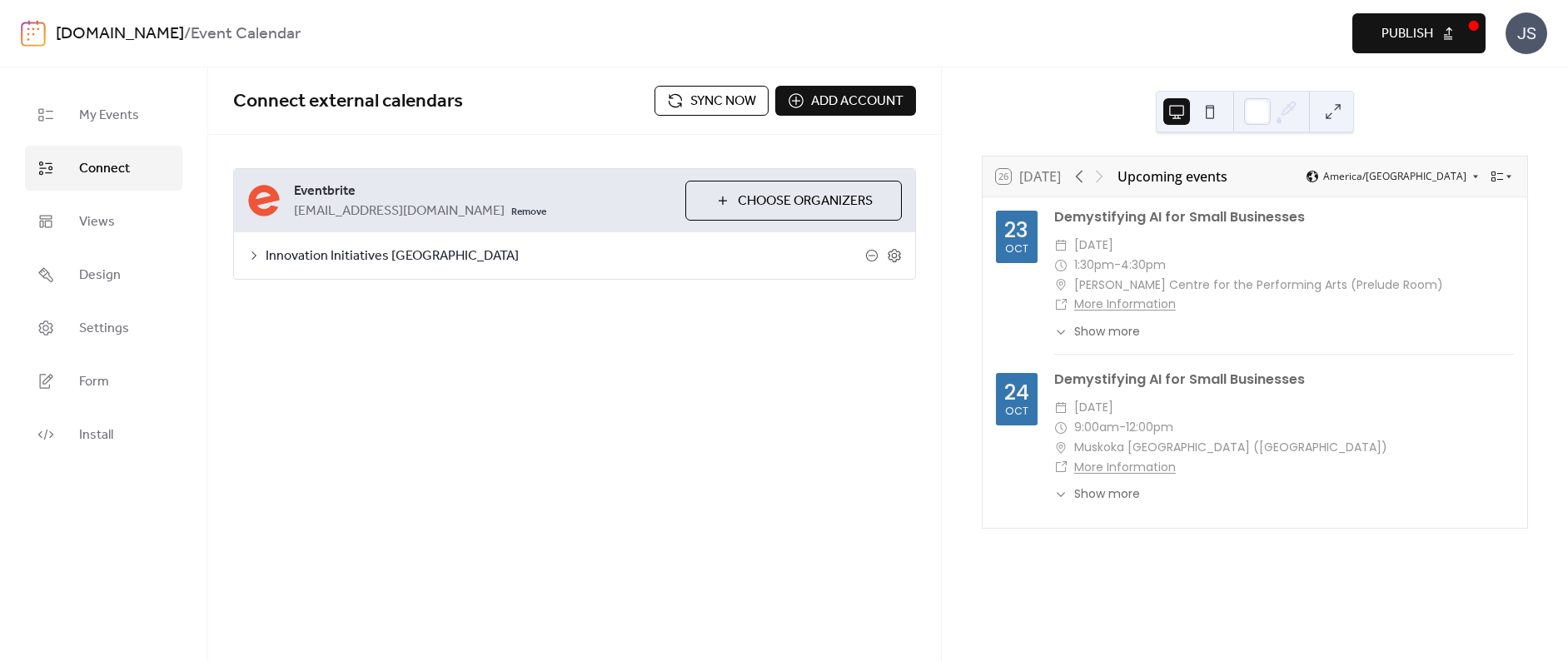
click at [707, 100] on span "Sync now" at bounding box center [723, 101] width 66 height 20
click at [107, 212] on span "Views" at bounding box center [97, 222] width 36 height 20
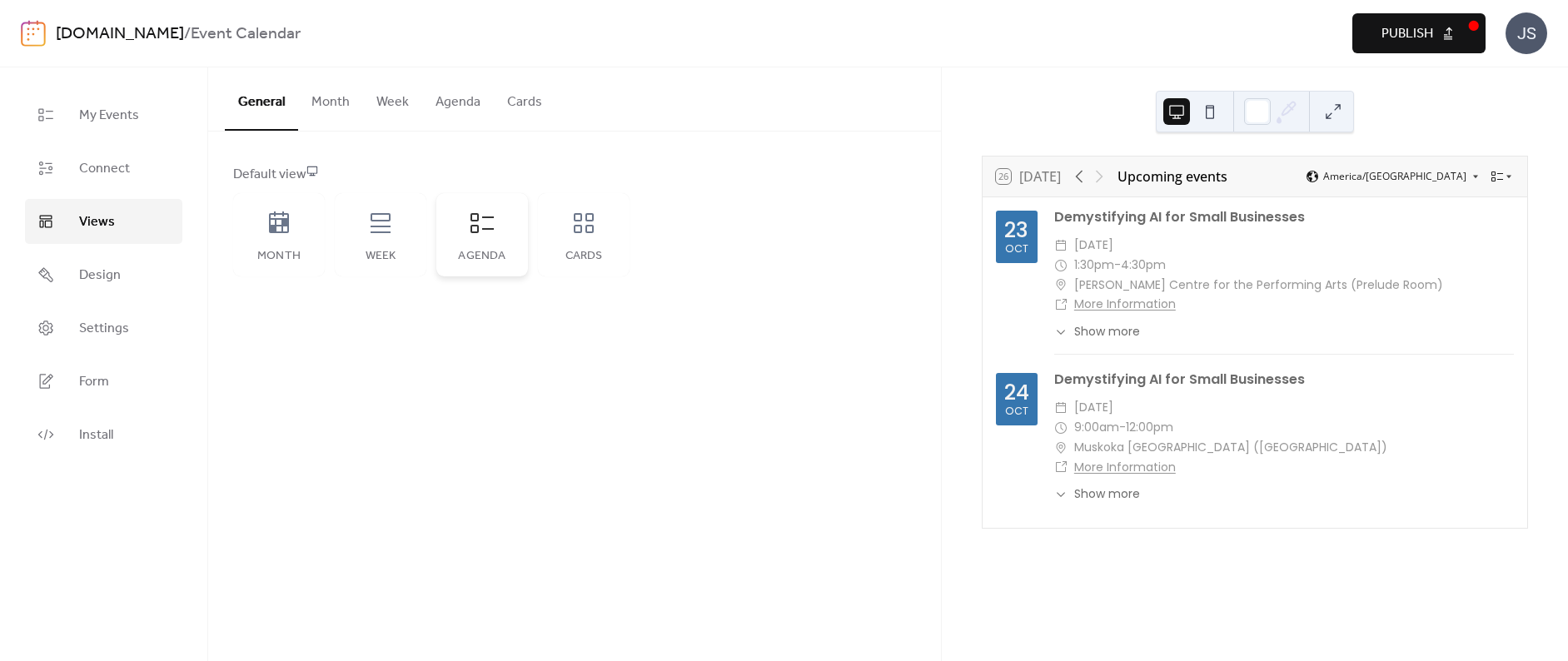
click at [476, 223] on icon at bounding box center [481, 223] width 26 height 26
click at [1419, 30] on span "Publish" at bounding box center [1407, 33] width 52 height 20
click at [1114, 493] on span "Show more" at bounding box center [1106, 494] width 66 height 17
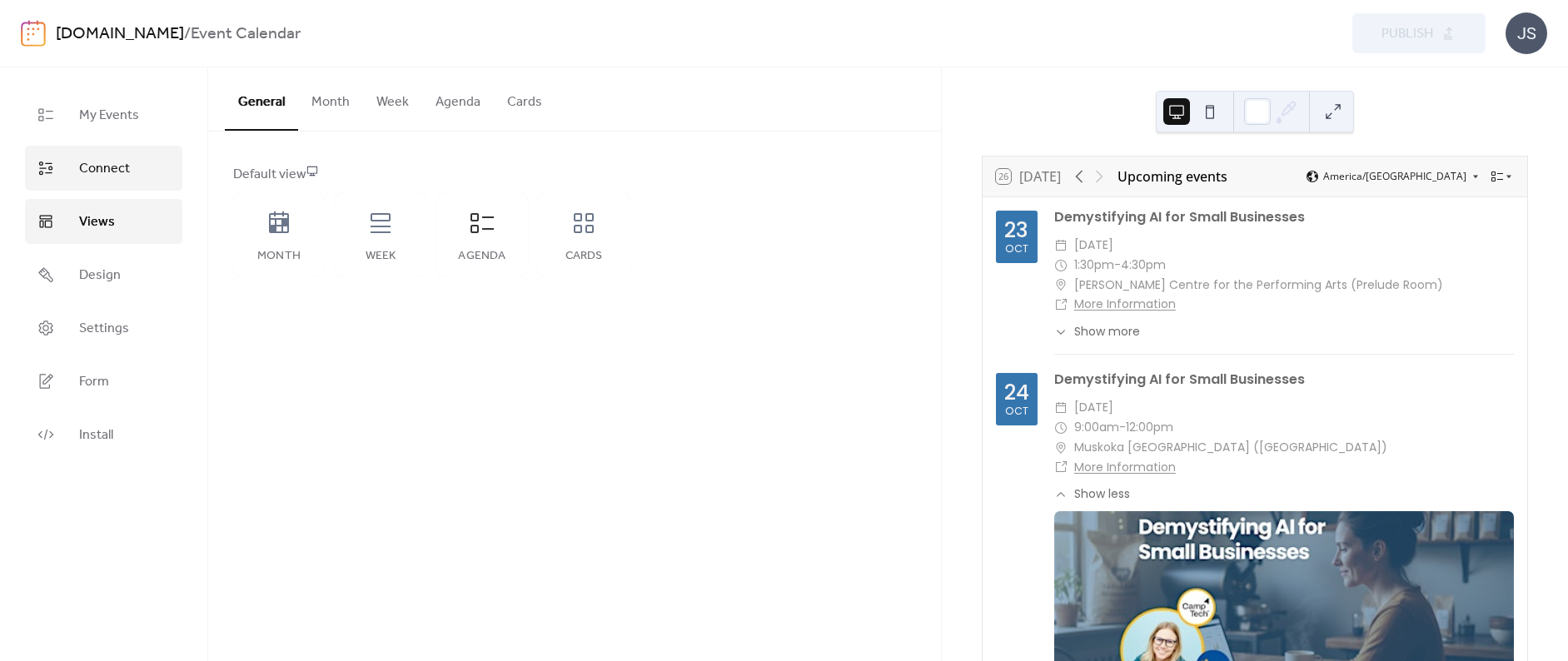
click at [93, 167] on span "Connect" at bounding box center [105, 168] width 51 height 20
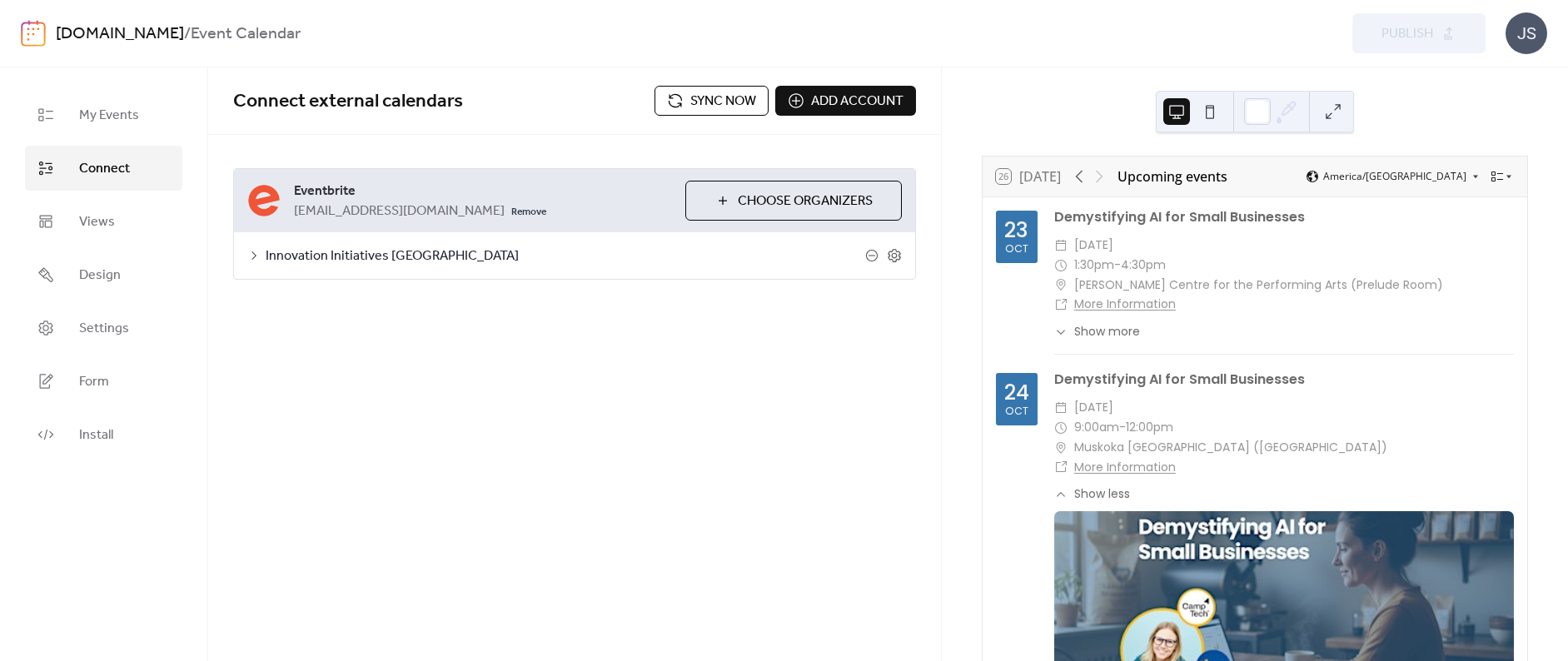
click at [731, 97] on span "Sync now" at bounding box center [723, 101] width 66 height 20
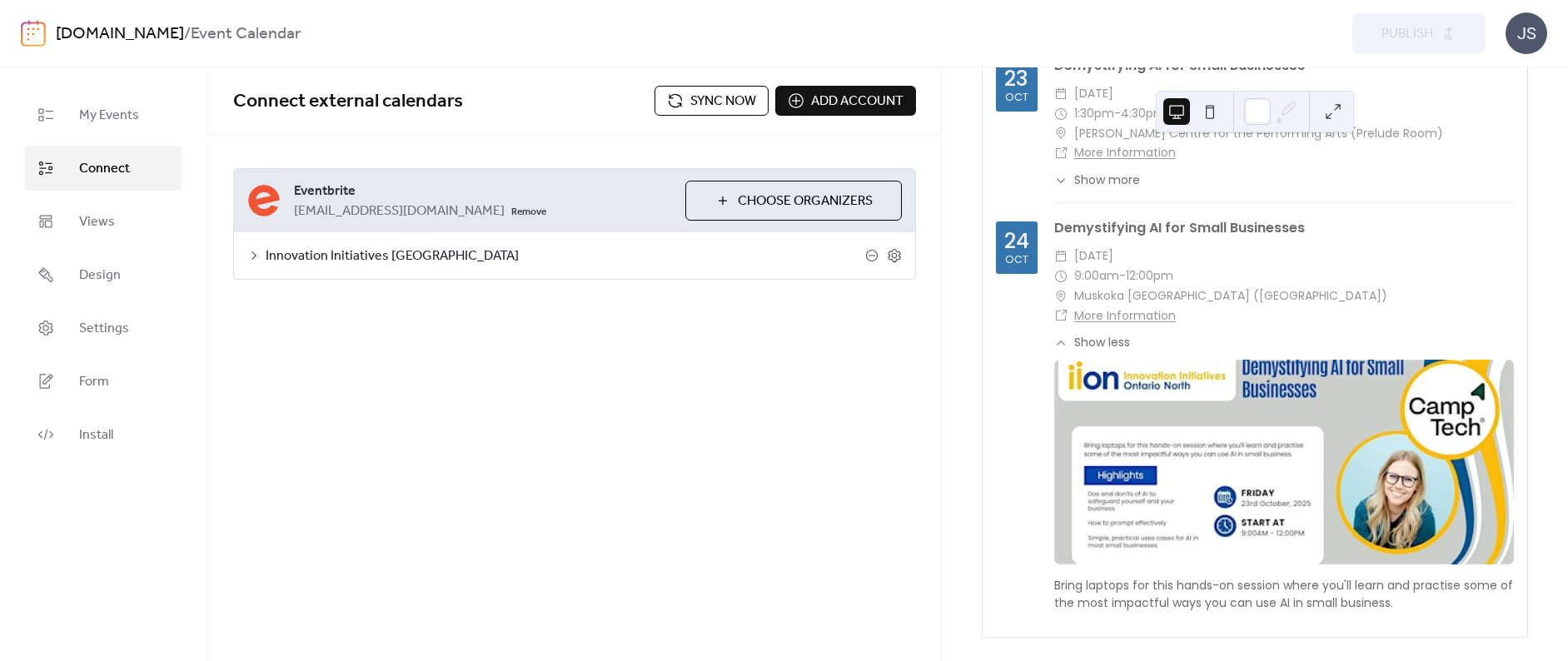
scroll to position [153, 0]
click at [706, 100] on span "Sync now" at bounding box center [723, 101] width 66 height 20
click at [94, 229] on span "Views" at bounding box center [97, 222] width 36 height 20
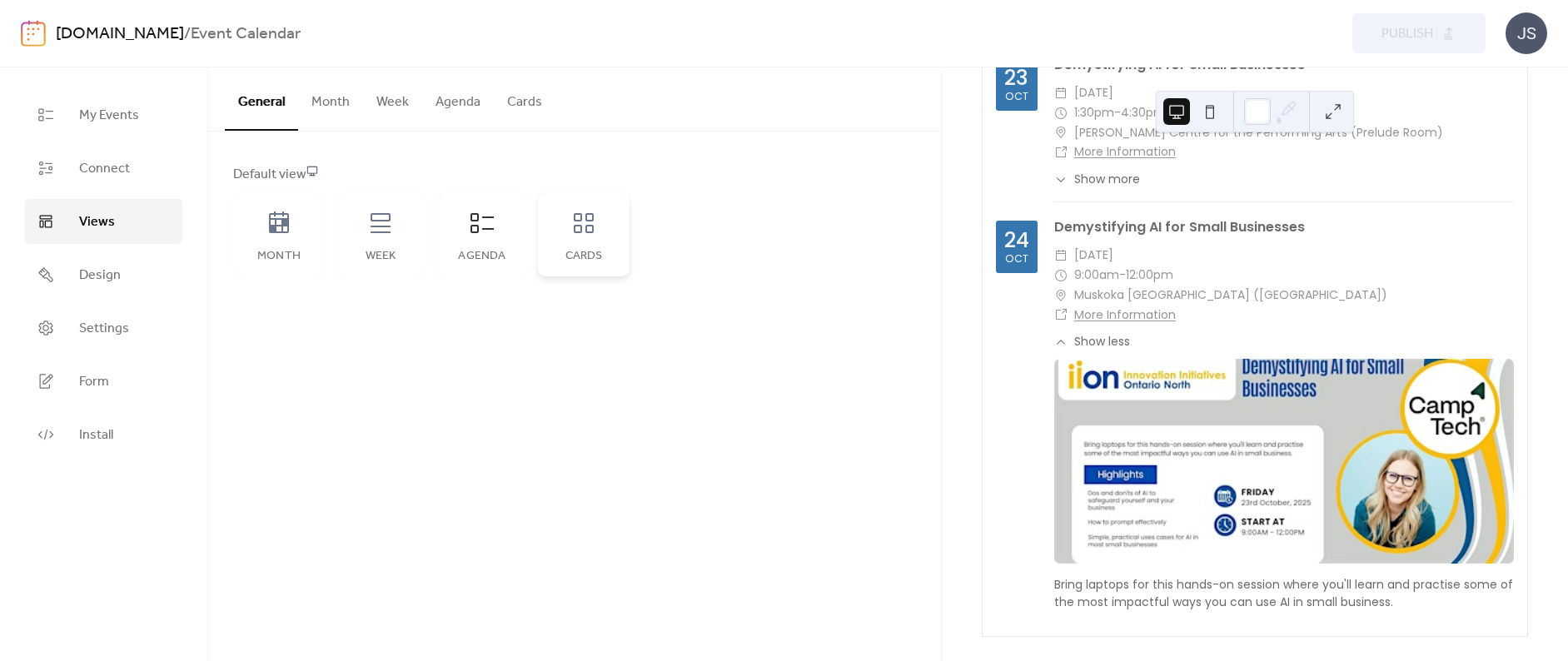
click at [576, 226] on icon at bounding box center [583, 223] width 20 height 20
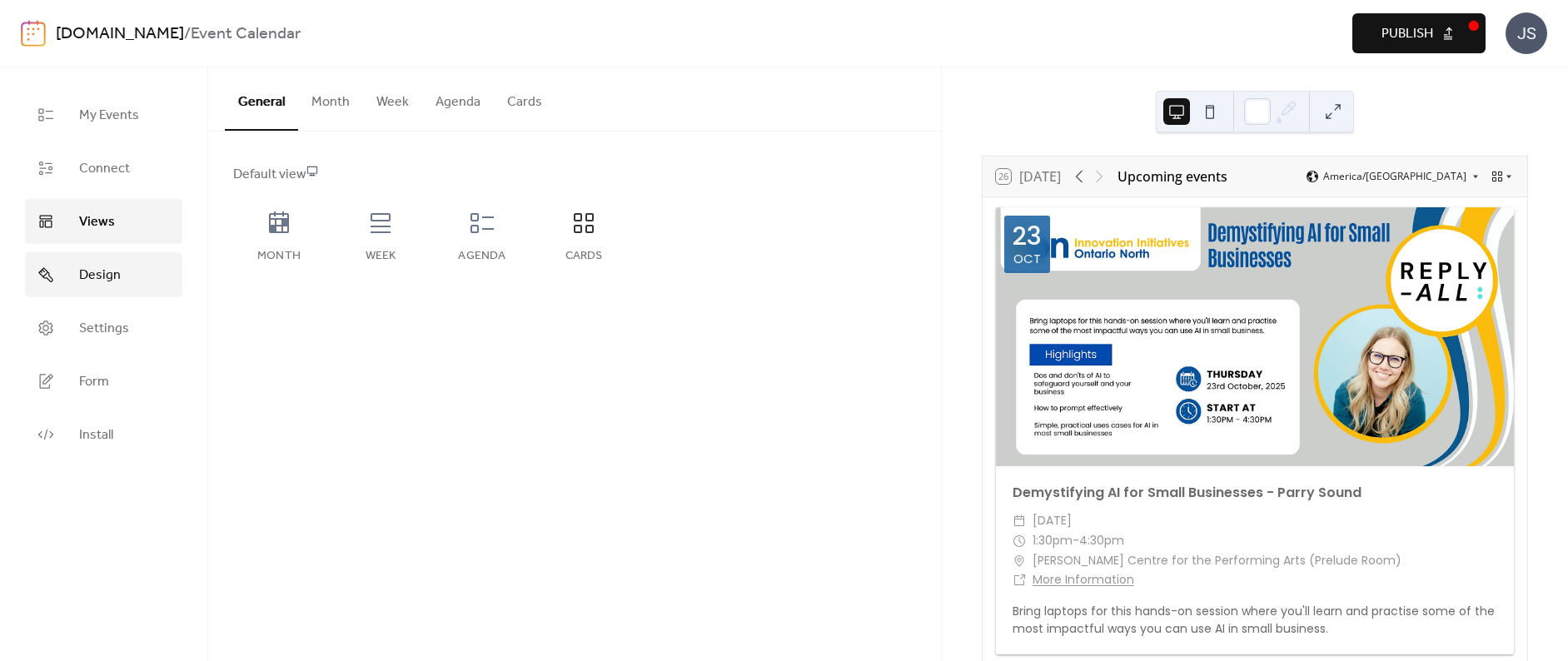
click at [80, 270] on span "Design" at bounding box center [100, 275] width 42 height 20
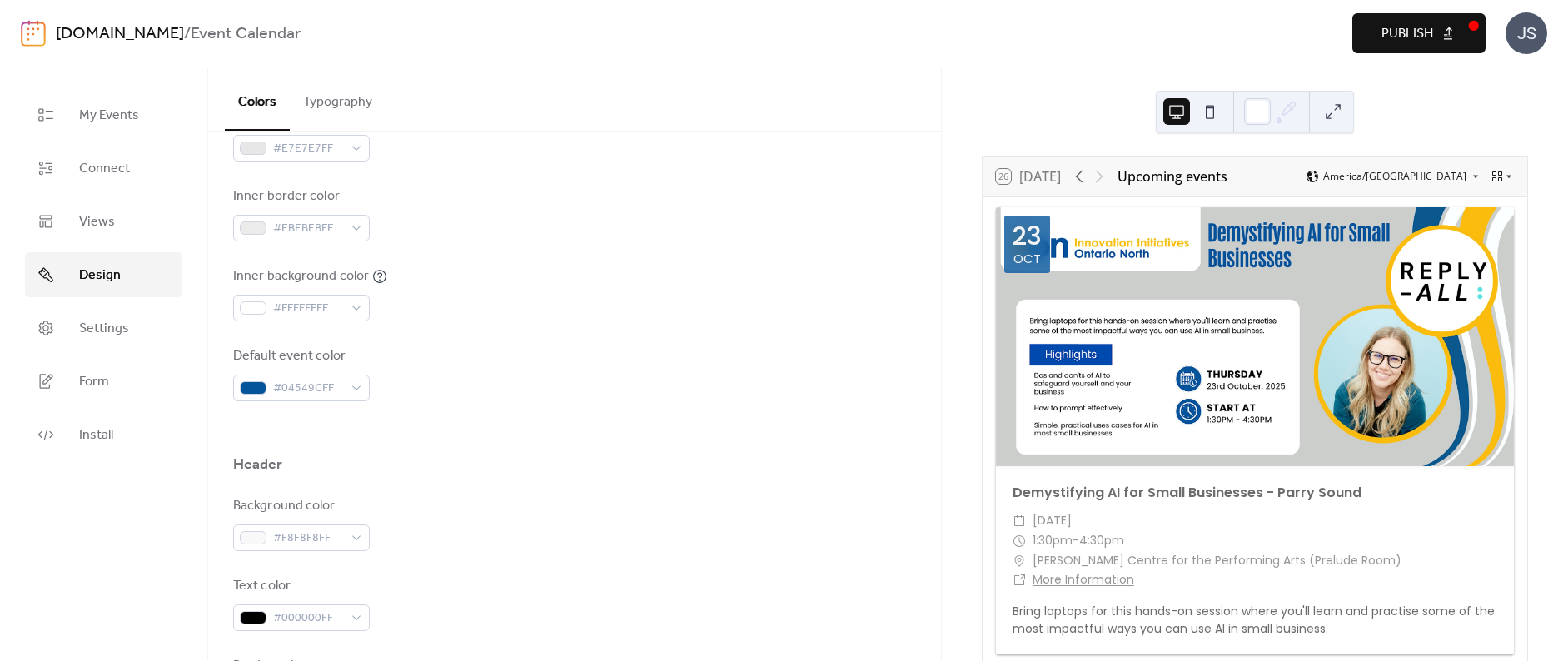
scroll to position [416, 0]
click at [56, 438] on link "Install" at bounding box center [103, 434] width 157 height 45
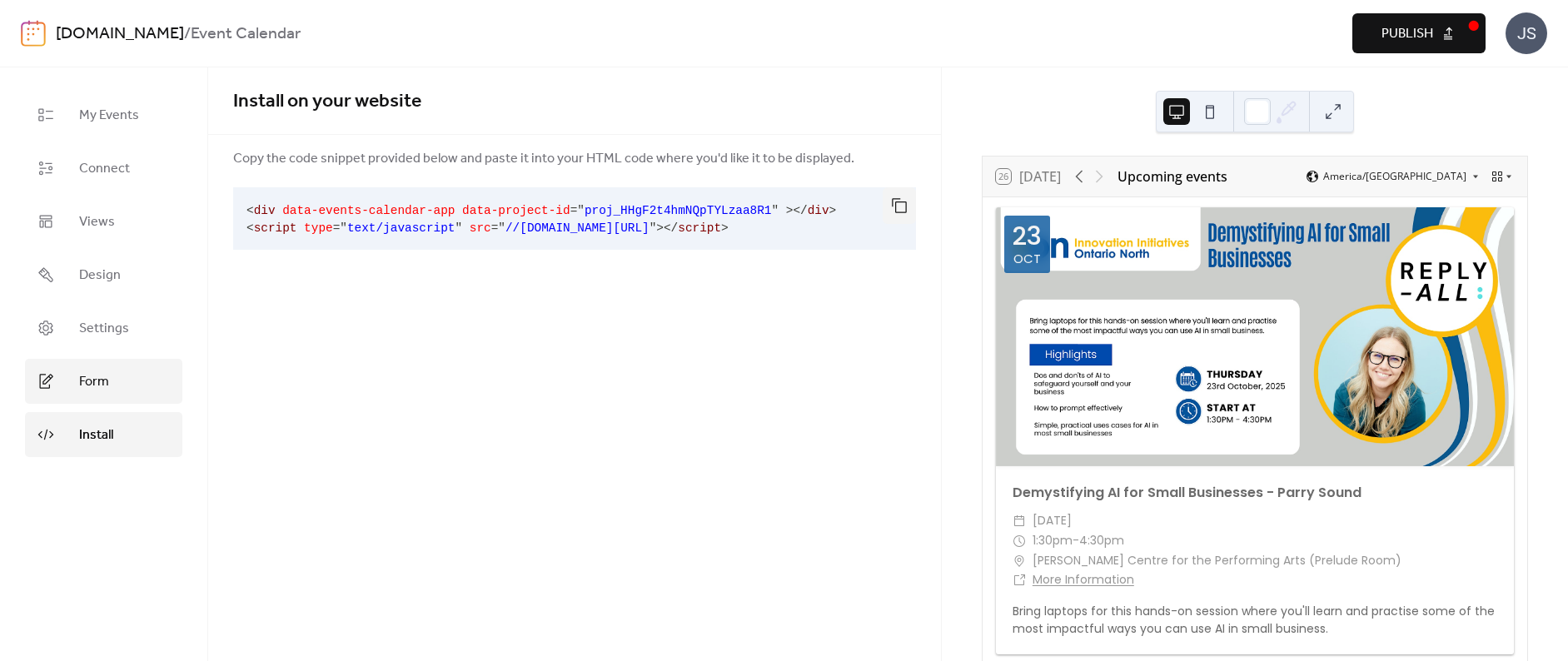
click at [78, 388] on link "Form" at bounding box center [103, 381] width 157 height 45
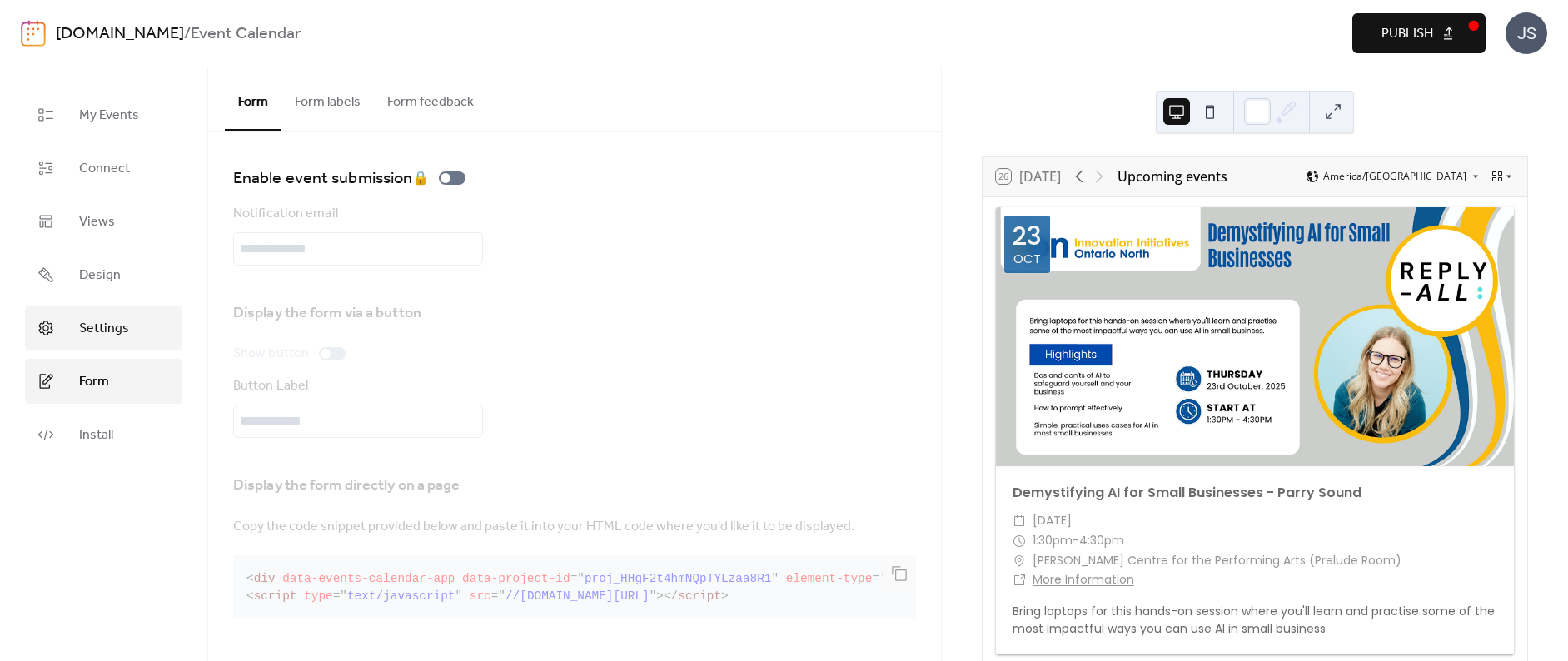
click at [85, 329] on span "Settings" at bounding box center [104, 328] width 50 height 20
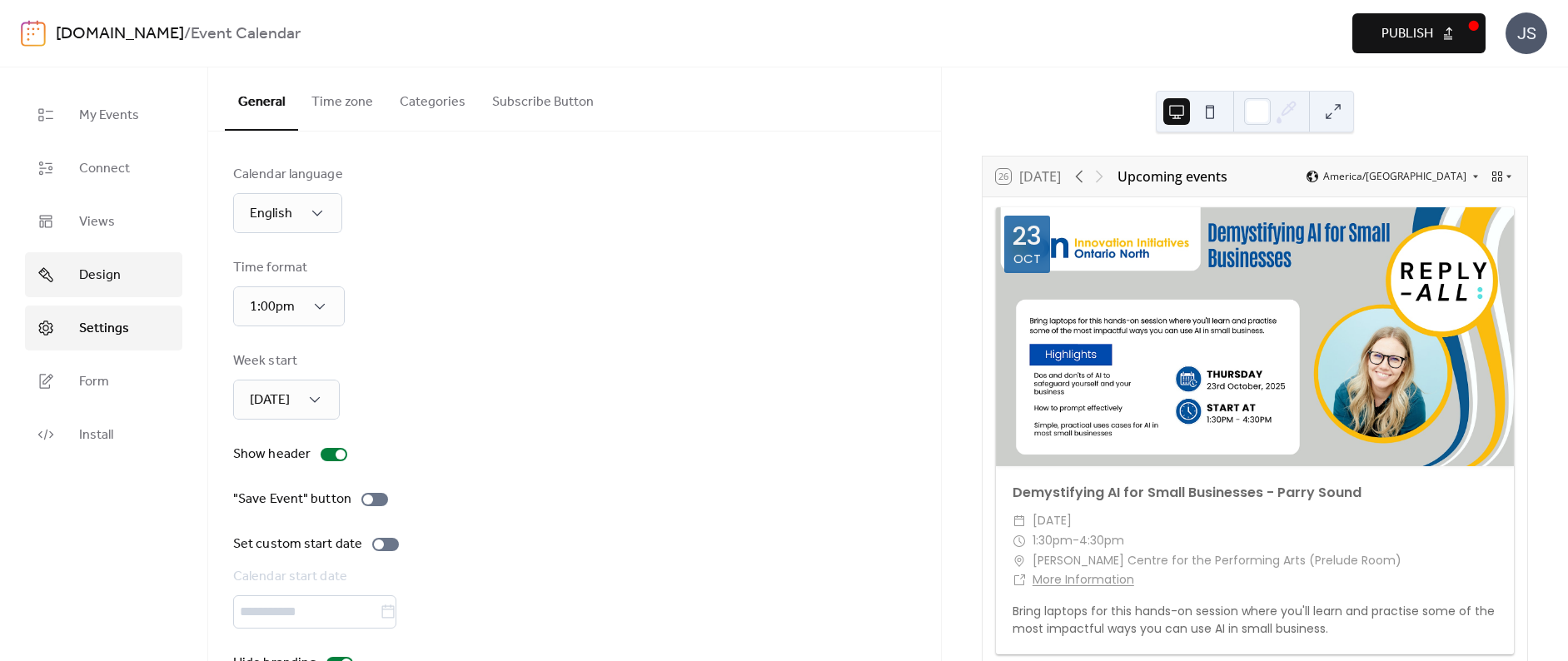
click at [97, 268] on span "Design" at bounding box center [100, 275] width 42 height 20
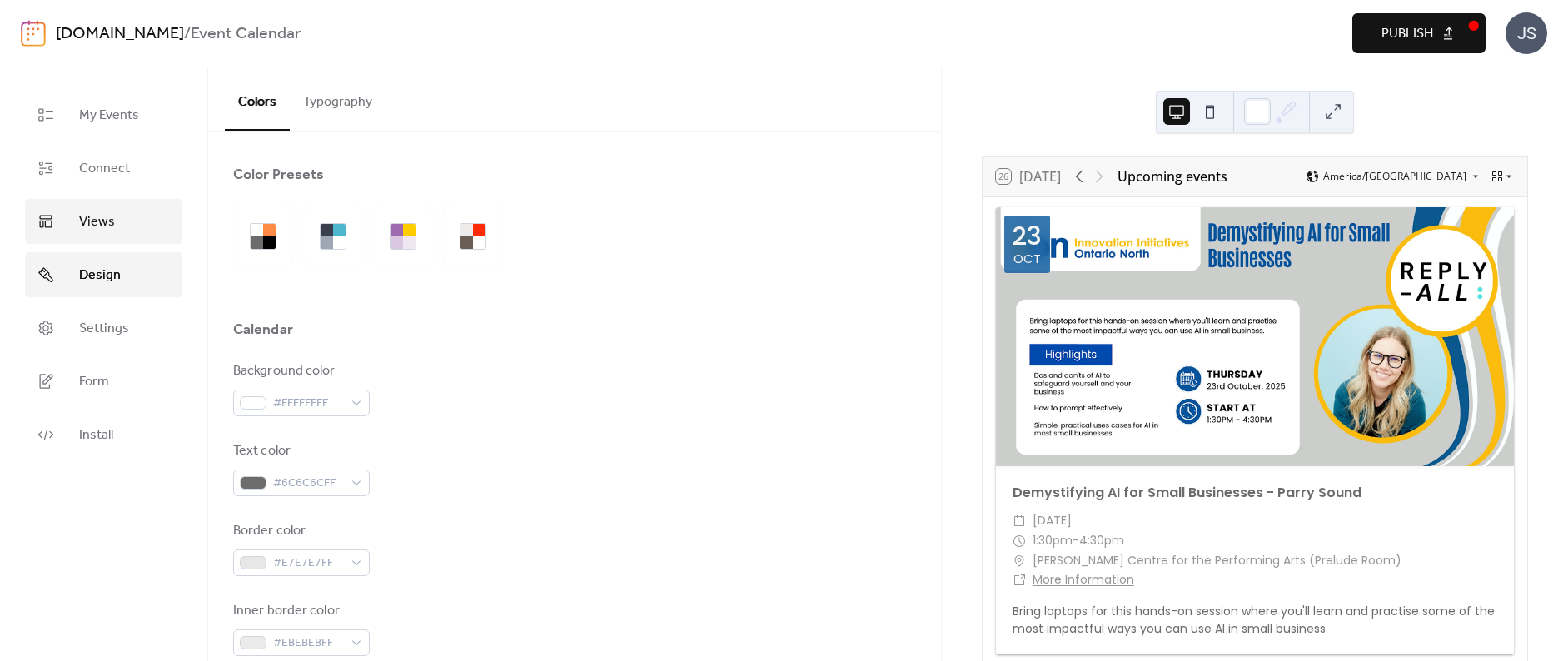
click at [97, 223] on span "Views" at bounding box center [97, 222] width 36 height 20
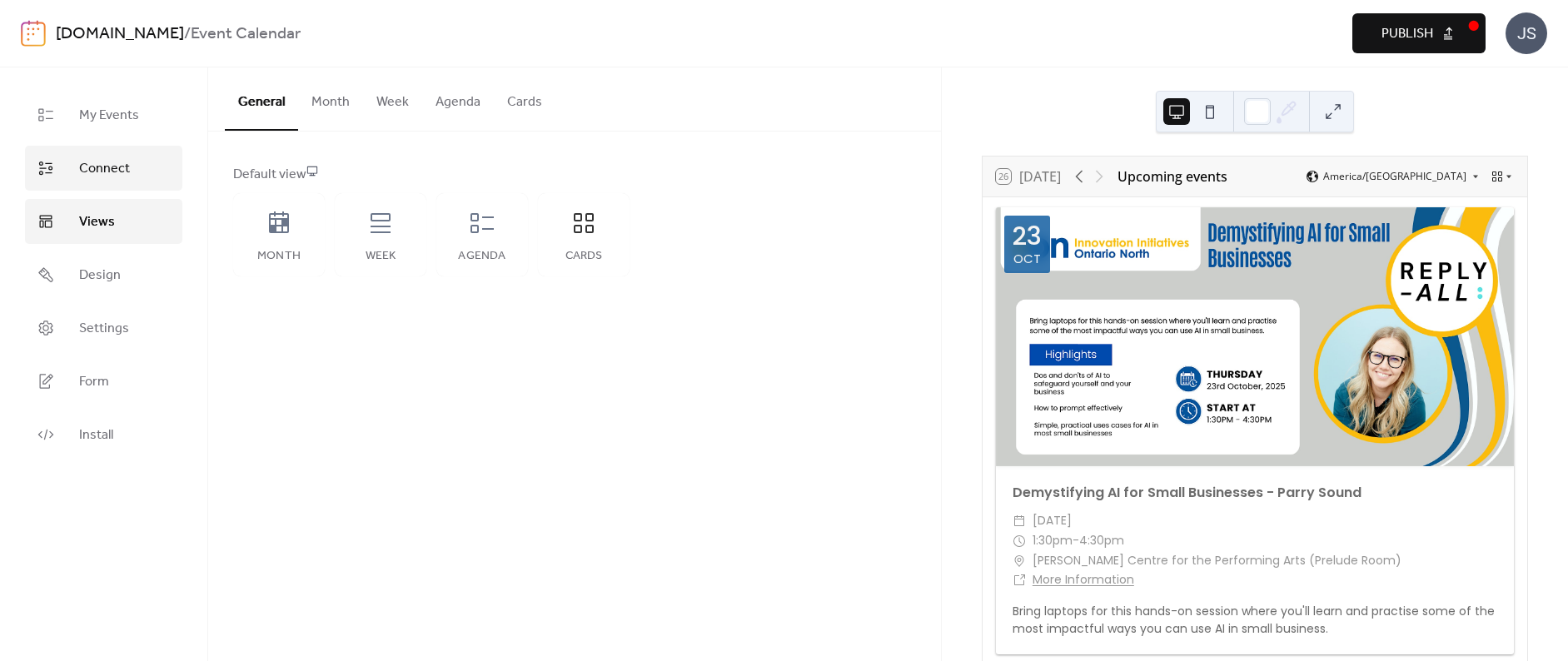
click at [101, 169] on span "Connect" at bounding box center [105, 168] width 51 height 20
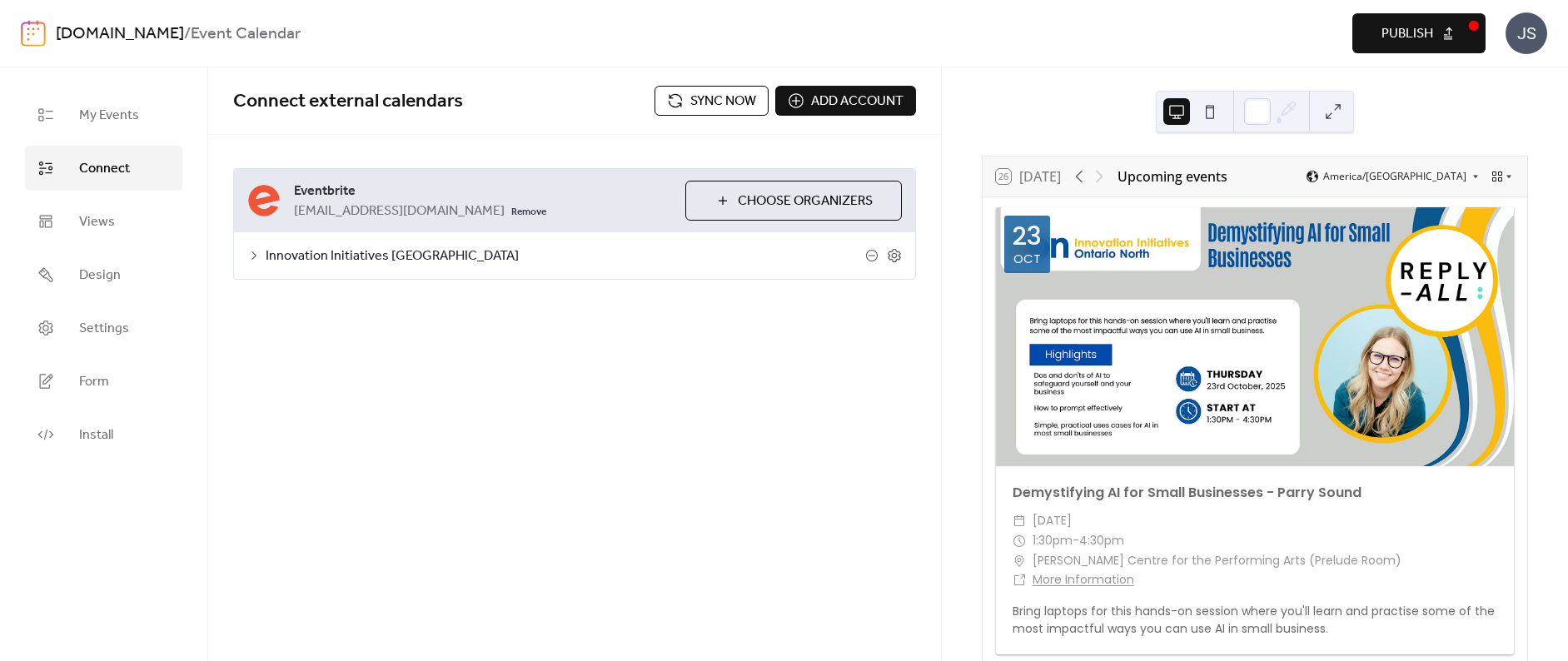
click at [725, 107] on span "Sync now" at bounding box center [723, 101] width 66 height 20
click at [722, 94] on span "Sync now" at bounding box center [723, 101] width 66 height 20
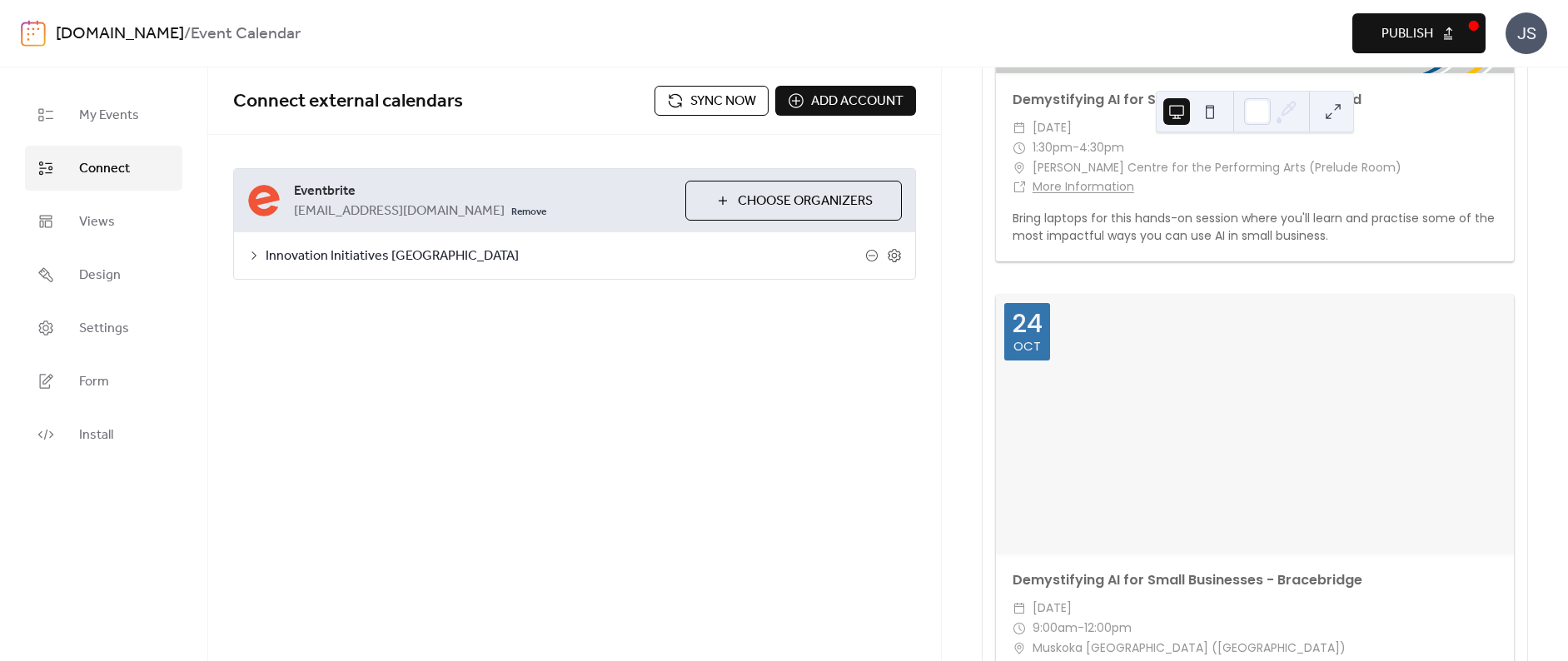
scroll to position [416, 0]
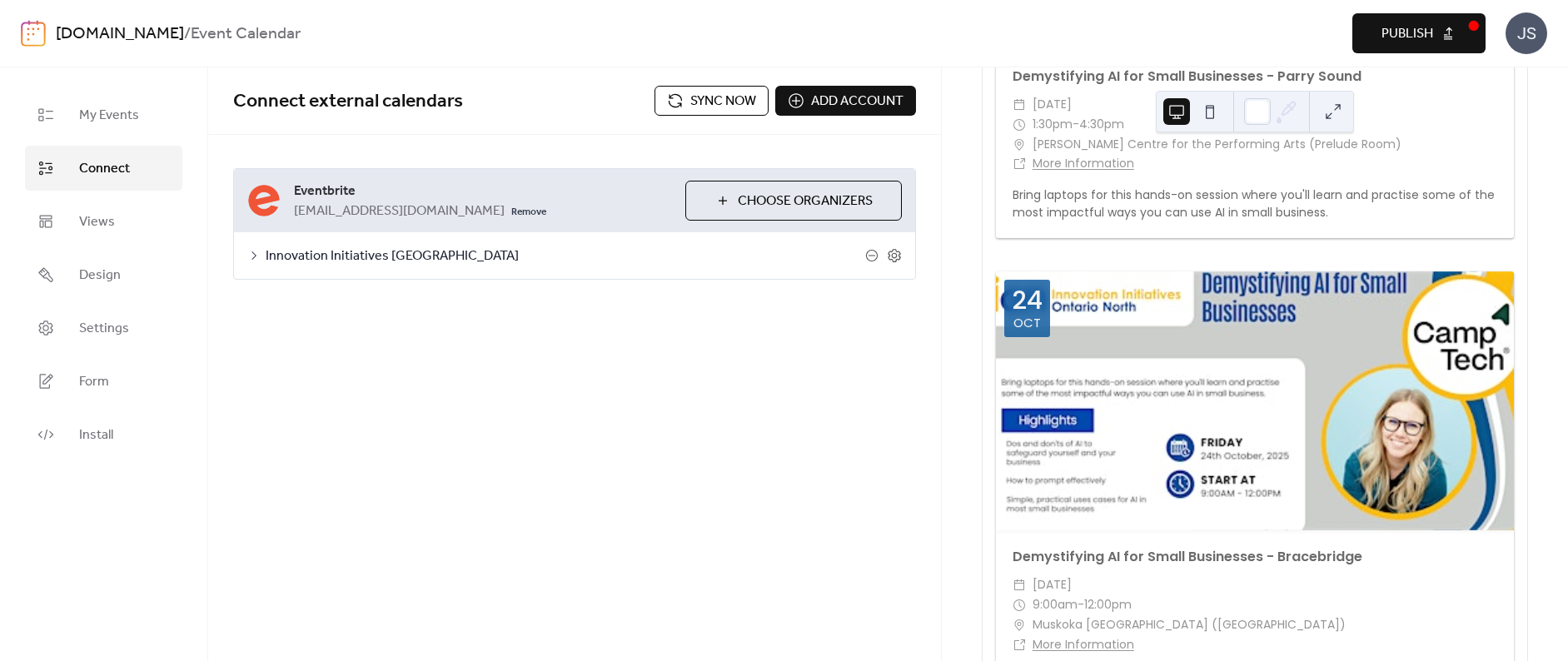
click at [1437, 30] on button "Publish" at bounding box center [1419, 33] width 133 height 40
click at [86, 275] on span "Design" at bounding box center [100, 275] width 42 height 20
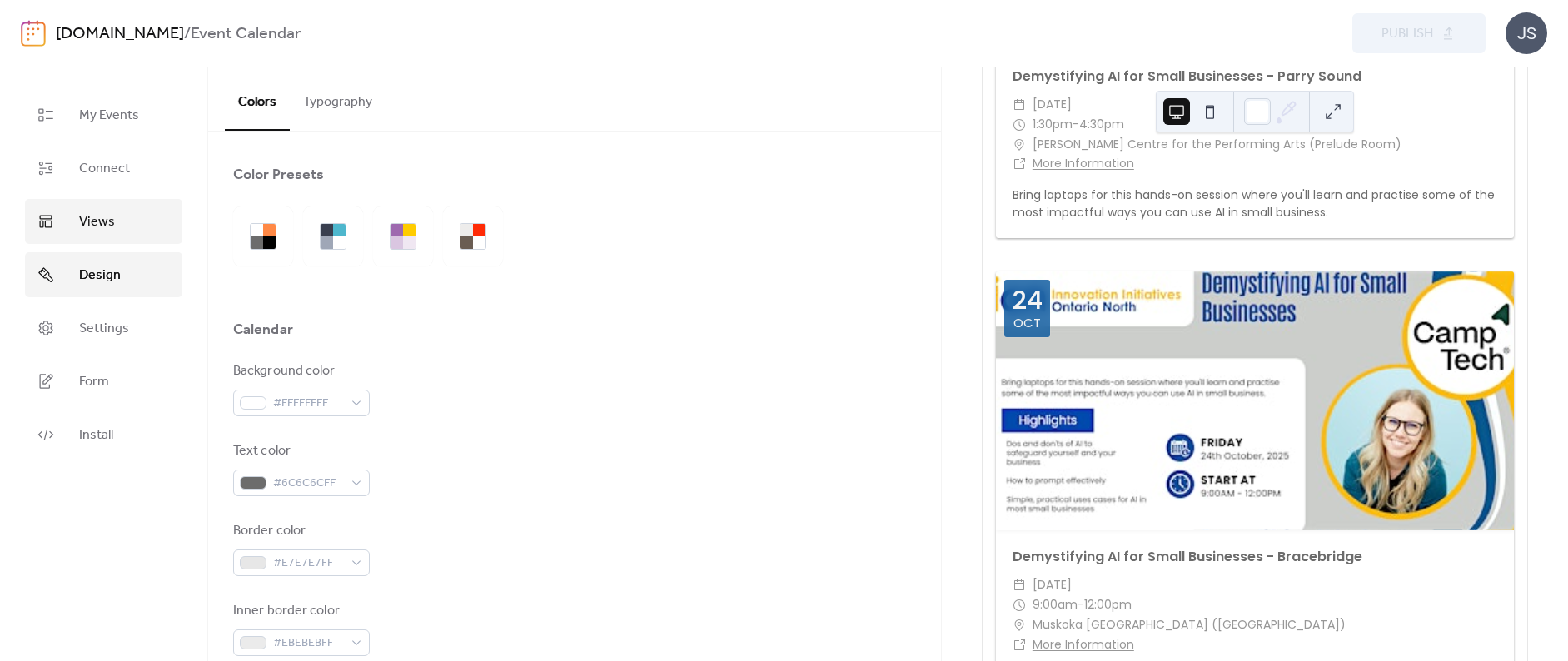
click at [95, 220] on span "Views" at bounding box center [97, 222] width 36 height 20
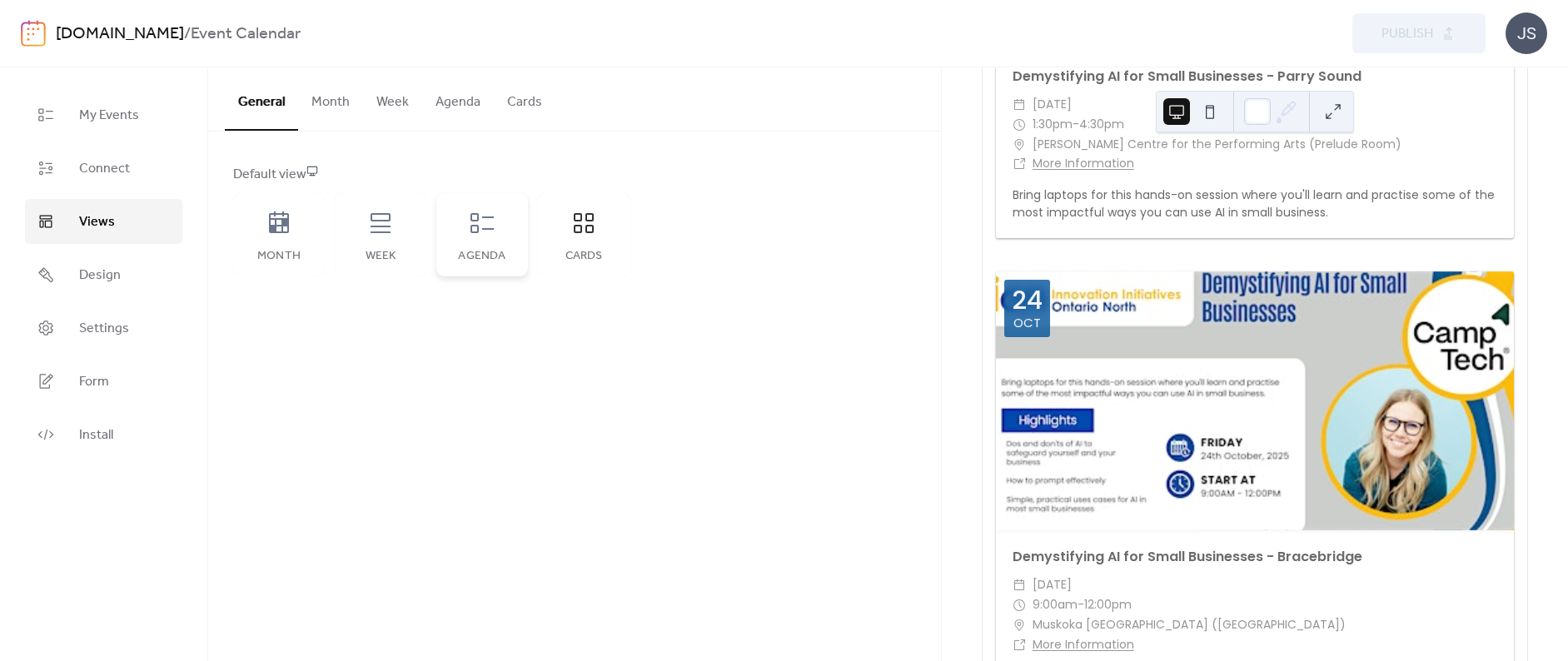
click at [488, 220] on icon at bounding box center [481, 223] width 26 height 26
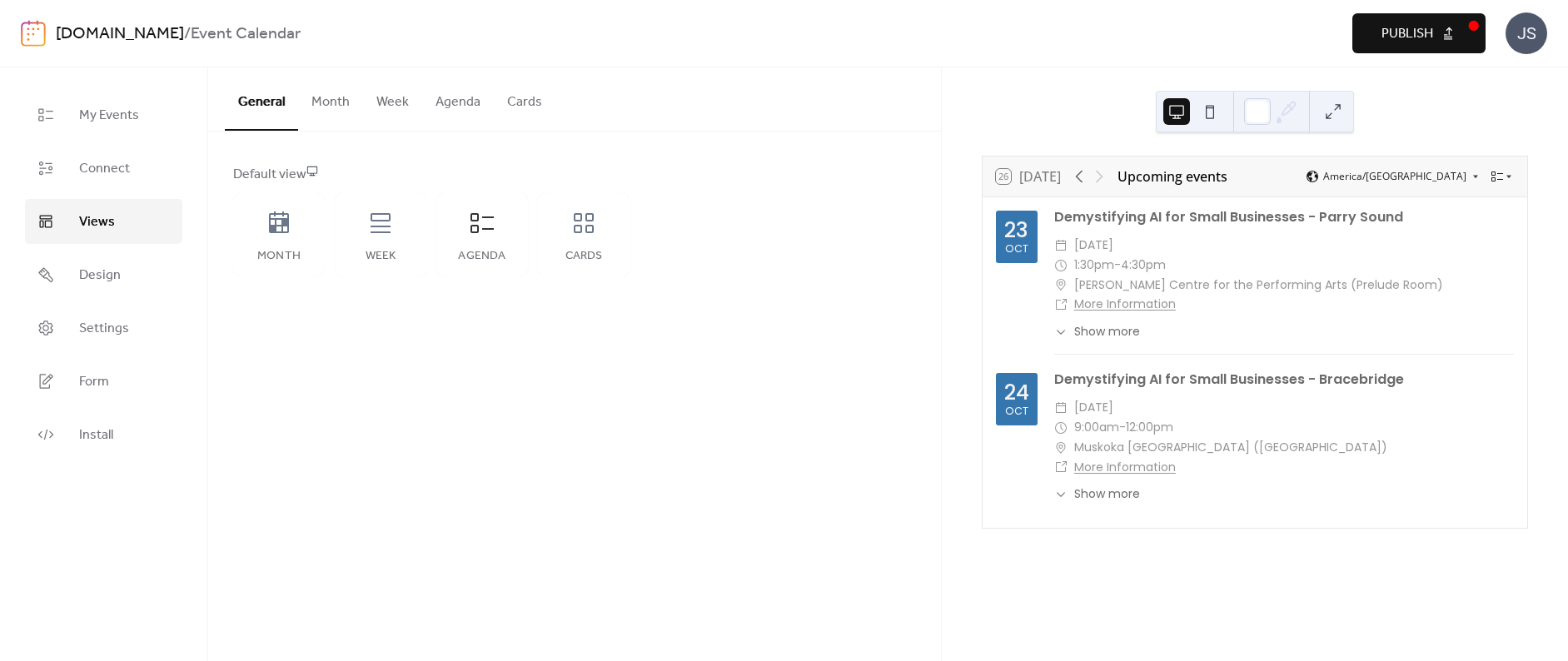
click at [1438, 25] on button "Publish" at bounding box center [1419, 33] width 133 height 40
